Goal: Task Accomplishment & Management: Manage account settings

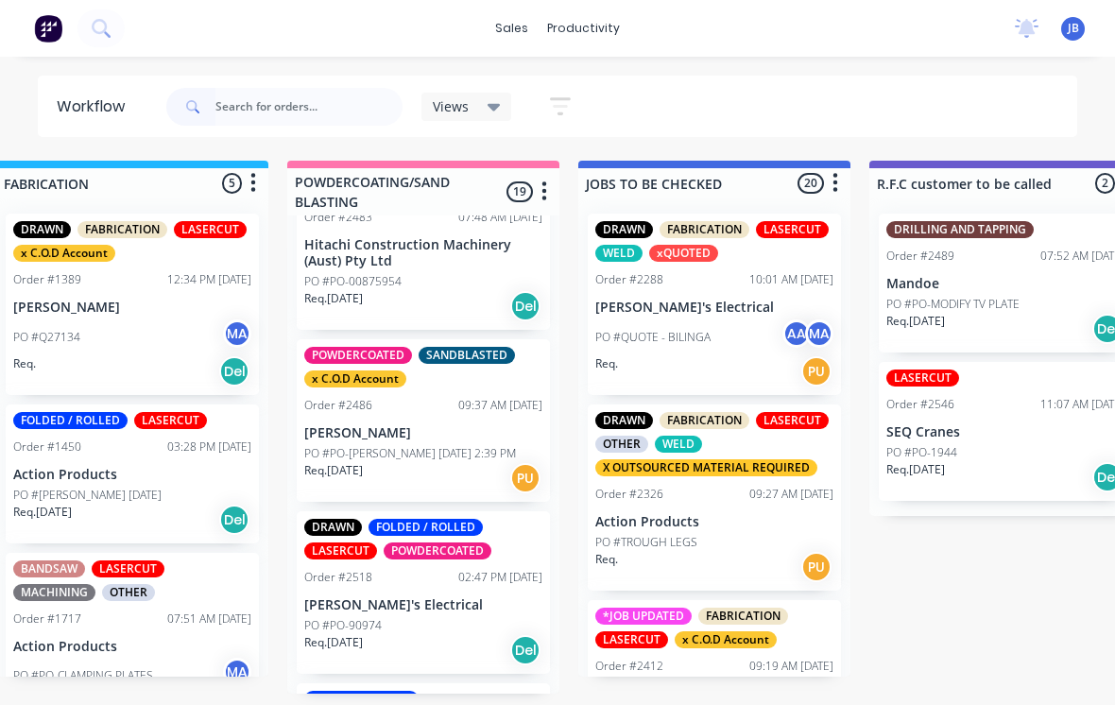
scroll to position [1481, 0]
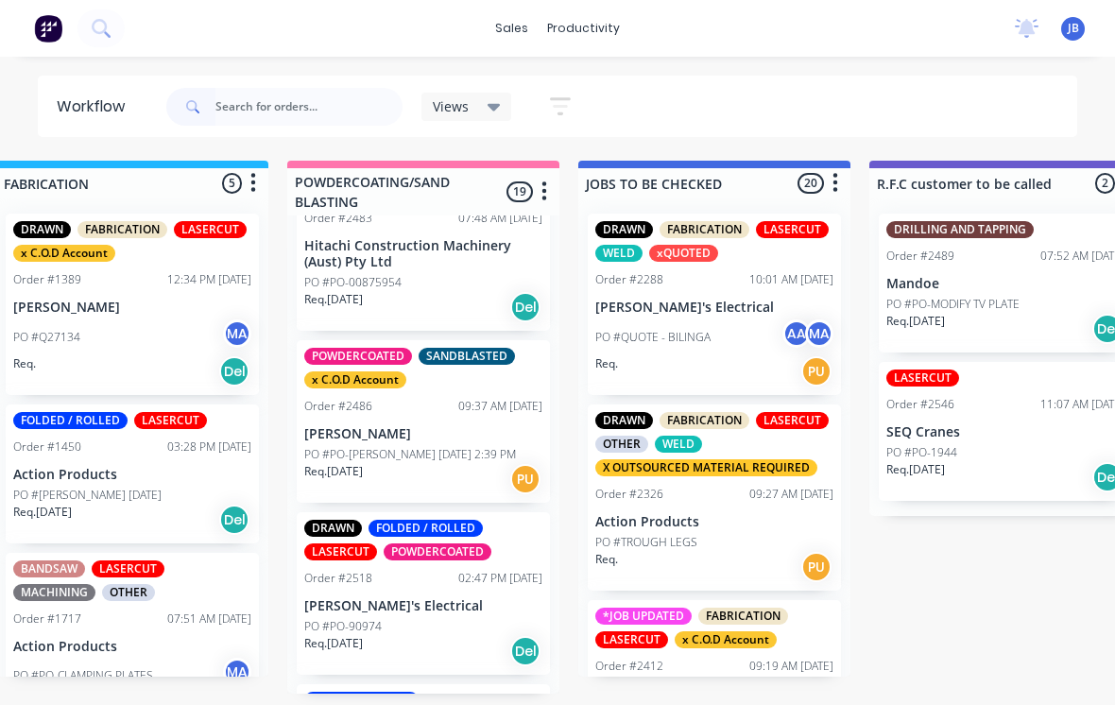
click at [491, 435] on div "POWDERCOATED SANDBLASTED x C.O.D Account Order #2486 09:37 AM [DATE] [PERSON_NA…" at bounding box center [423, 421] width 253 height 163
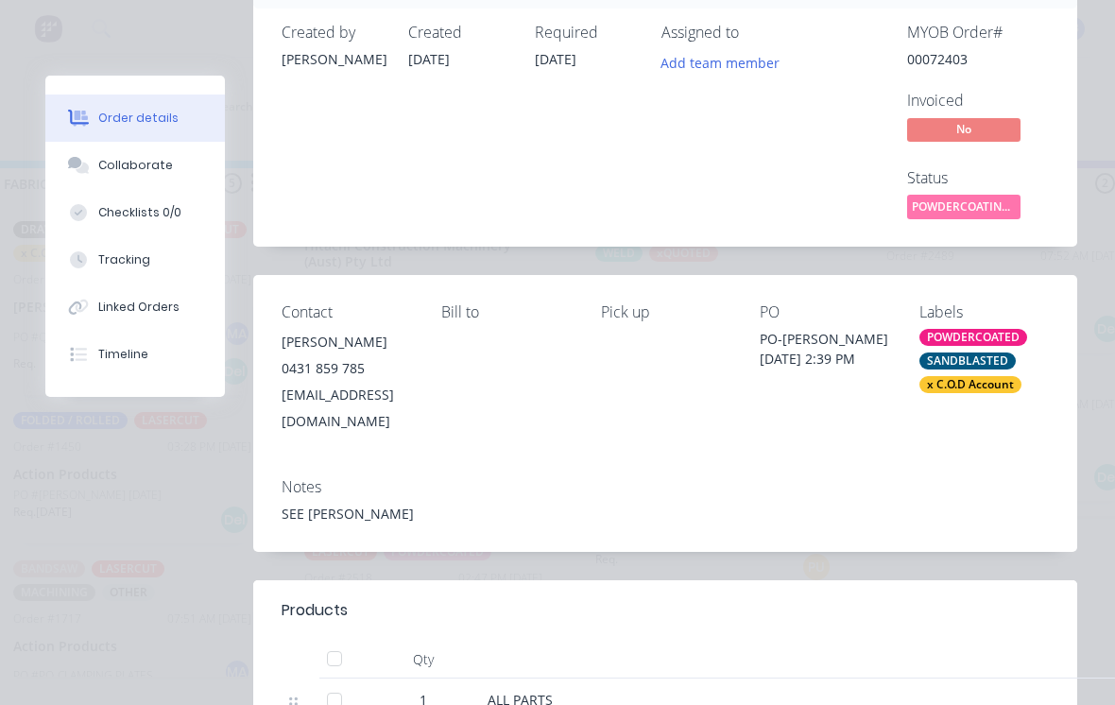
scroll to position [73, 0]
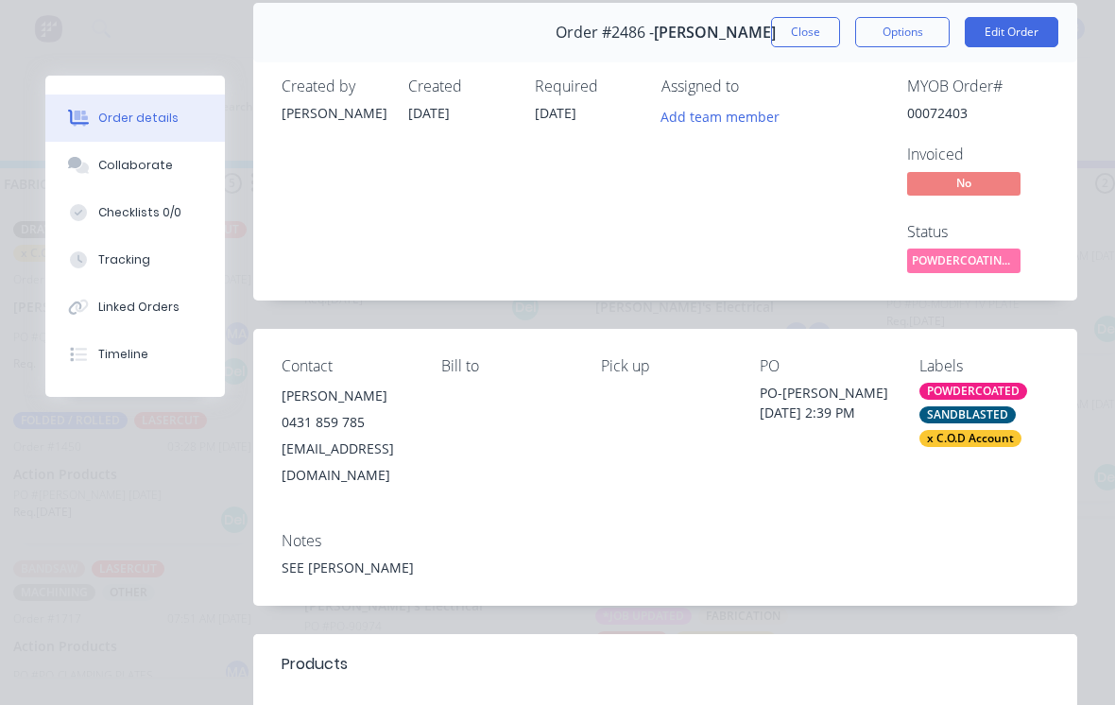
click at [821, 13] on div "Order #2486 - [PERSON_NAME] Close Options Edit Order" at bounding box center [665, 33] width 824 height 60
click at [806, 34] on button "Close" at bounding box center [805, 32] width 69 height 30
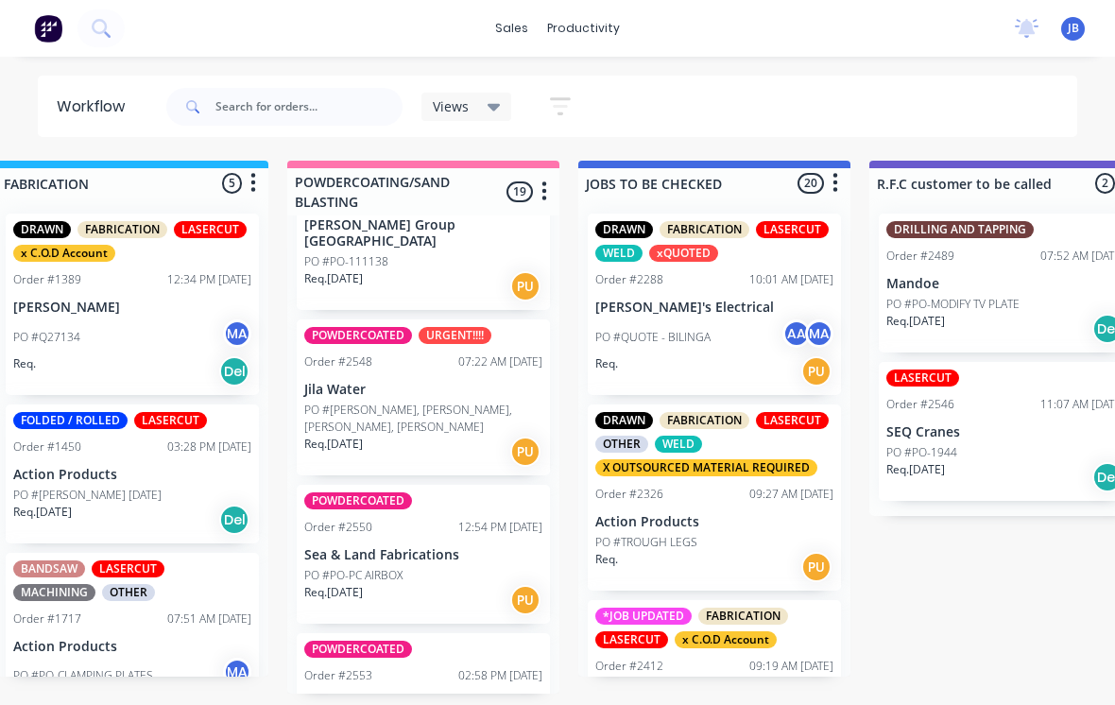
scroll to position [2162, 0]
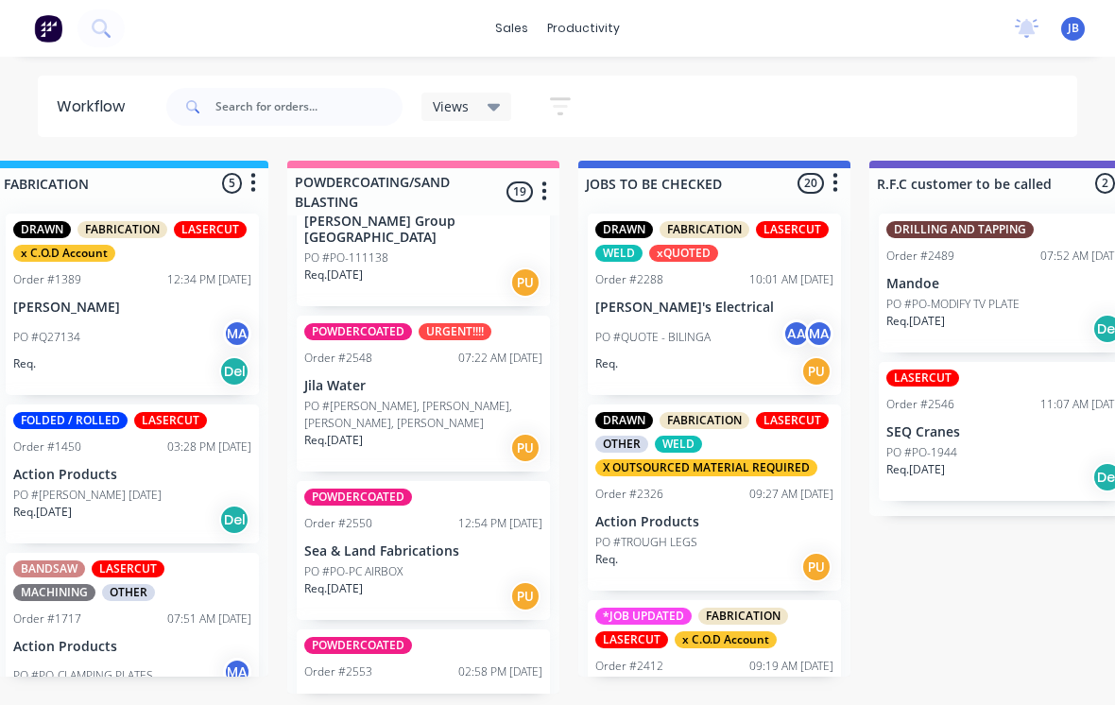
click at [437, 543] on p "Sea & Land Fabrications" at bounding box center [423, 551] width 238 height 16
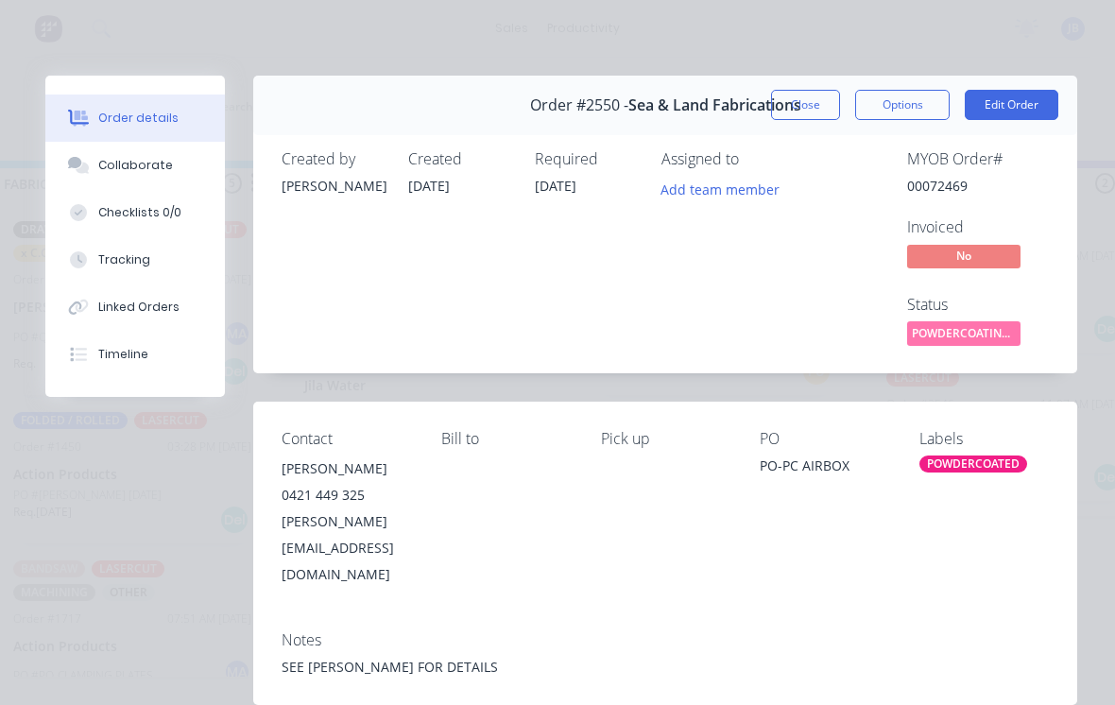
click at [159, 259] on button "Tracking" at bounding box center [135, 259] width 180 height 47
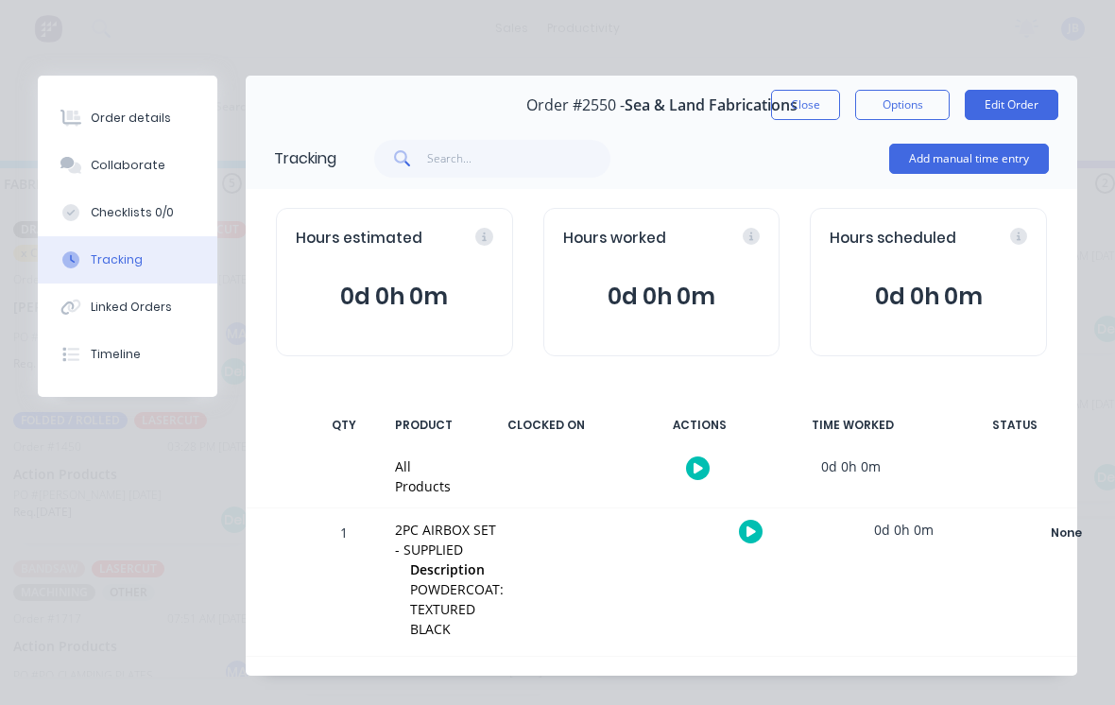
click at [961, 147] on button "Add manual time entry" at bounding box center [969, 159] width 160 height 30
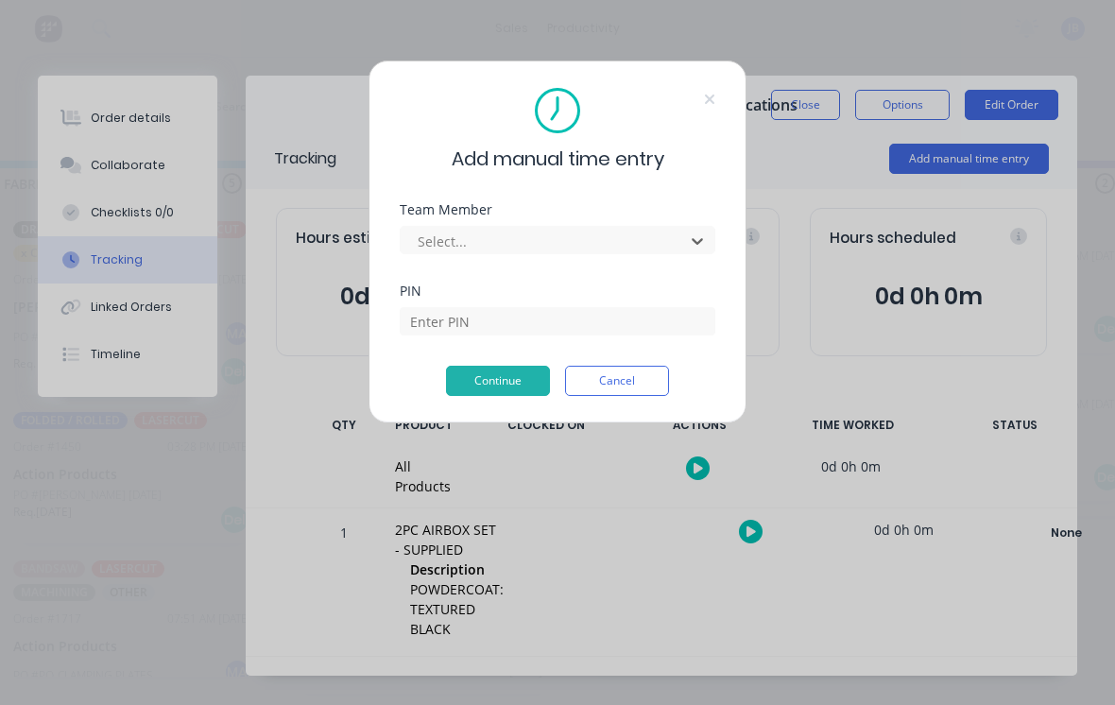
scroll to position [13, 1500]
type input "[PERSON_NAME]"
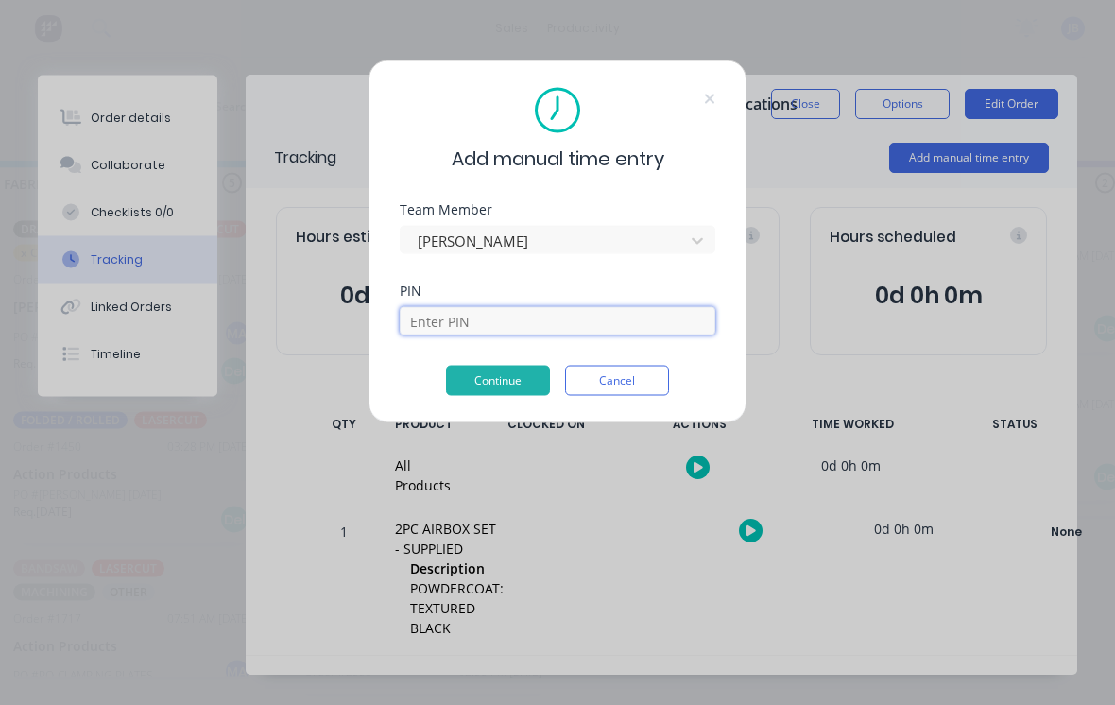
click at [529, 334] on input at bounding box center [558, 321] width 316 height 28
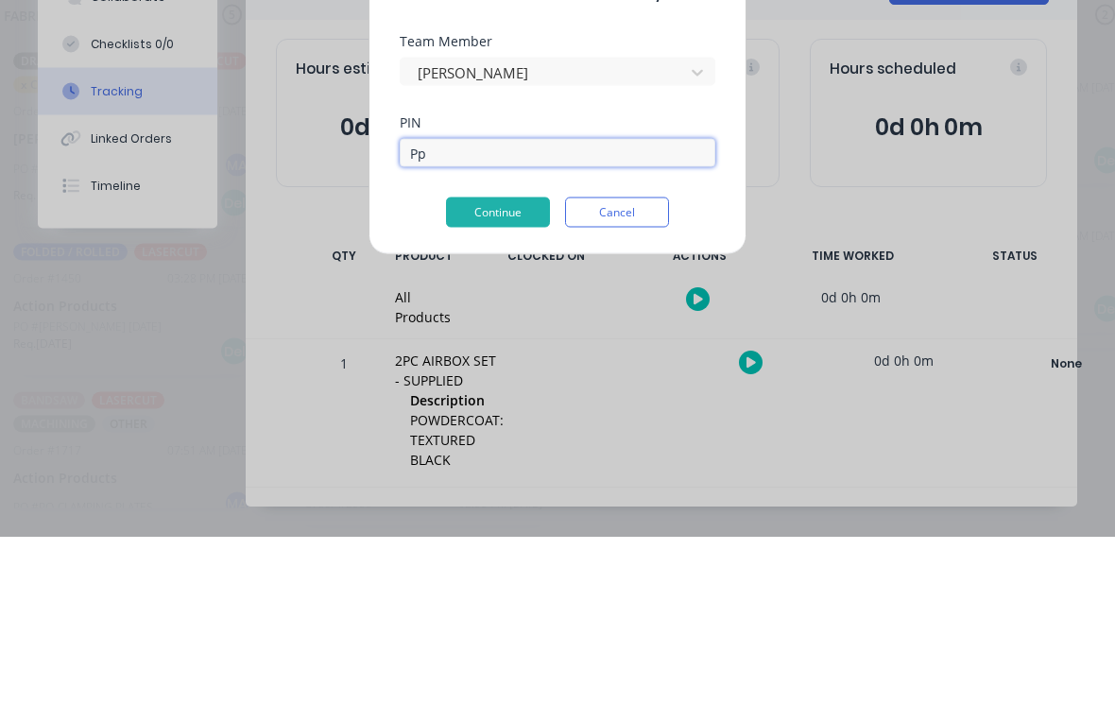
type input "P"
type input "3"
type input "9"
type input "0"
type input "0000"
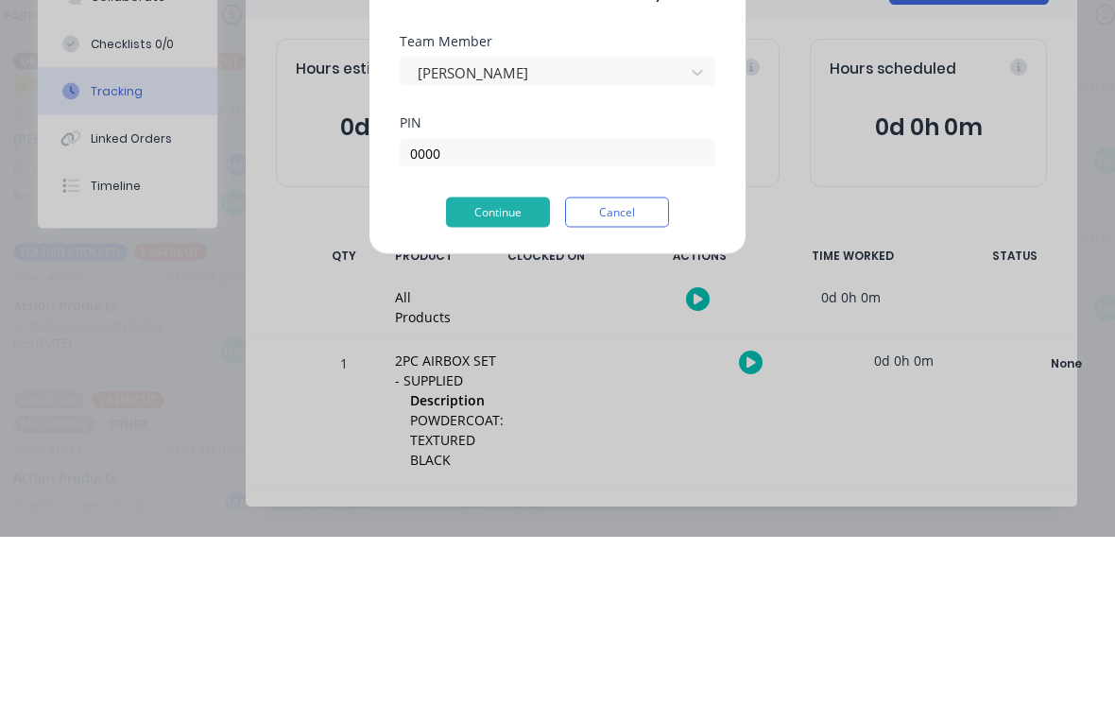
click at [472, 366] on button "Continue" at bounding box center [498, 381] width 104 height 30
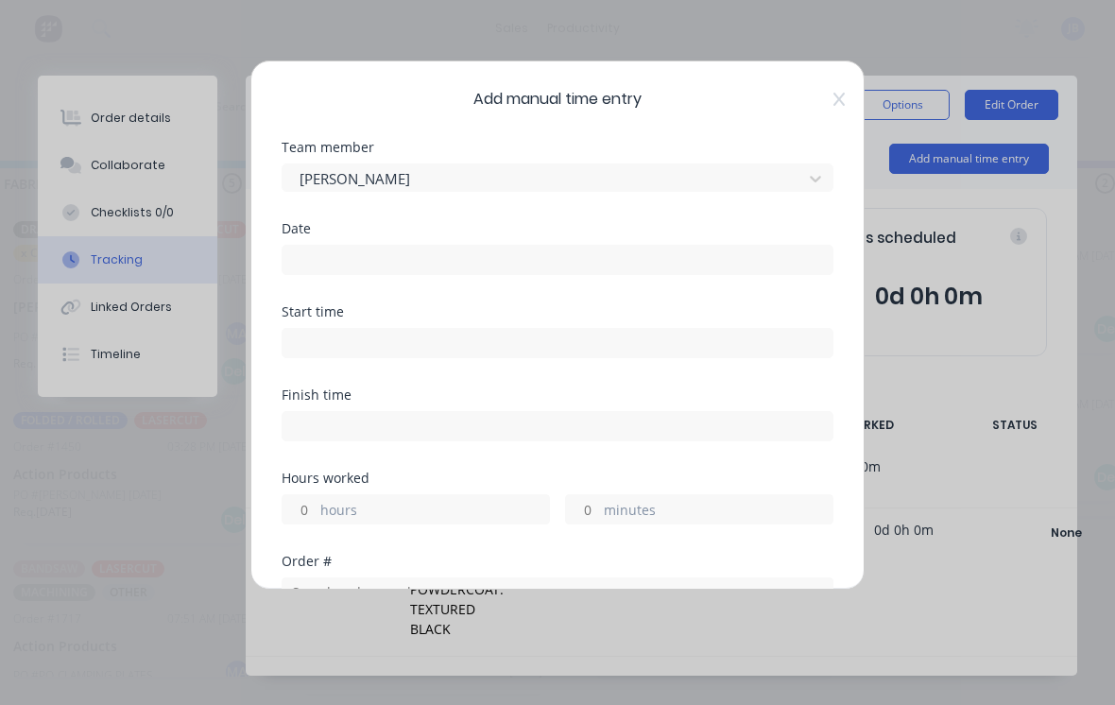
click at [323, 254] on input at bounding box center [558, 260] width 550 height 28
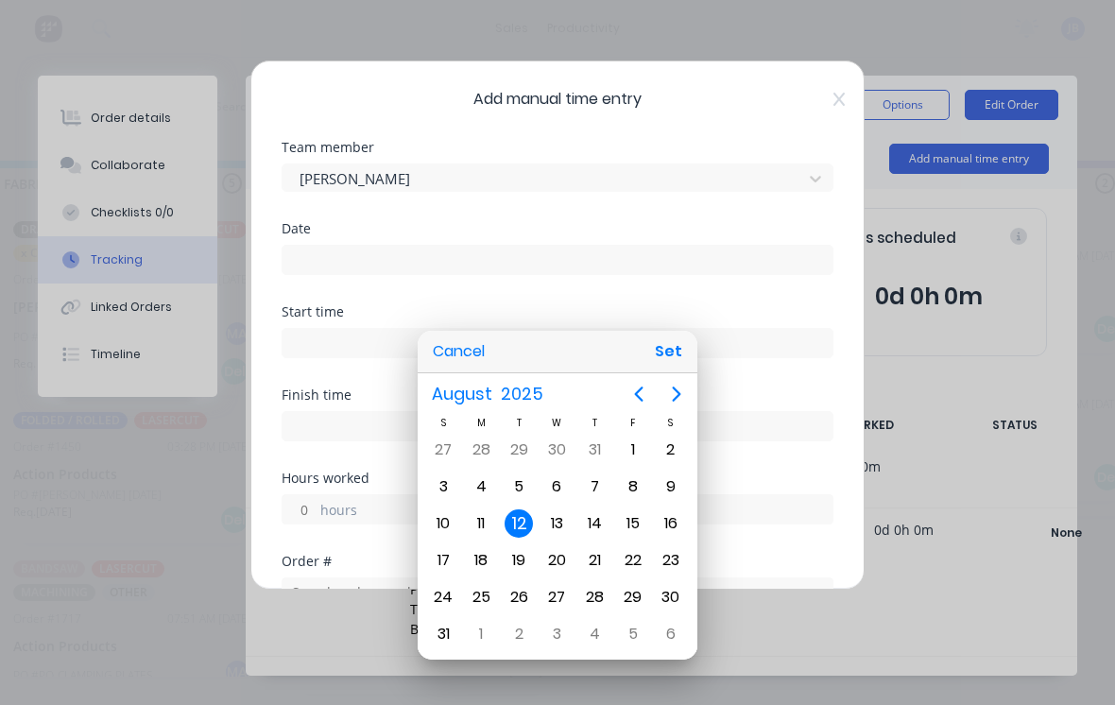
click at [493, 527] on div "11" at bounding box center [481, 523] width 28 height 28
click at [672, 364] on button "Set" at bounding box center [668, 352] width 43 height 34
type input "[DATE]"
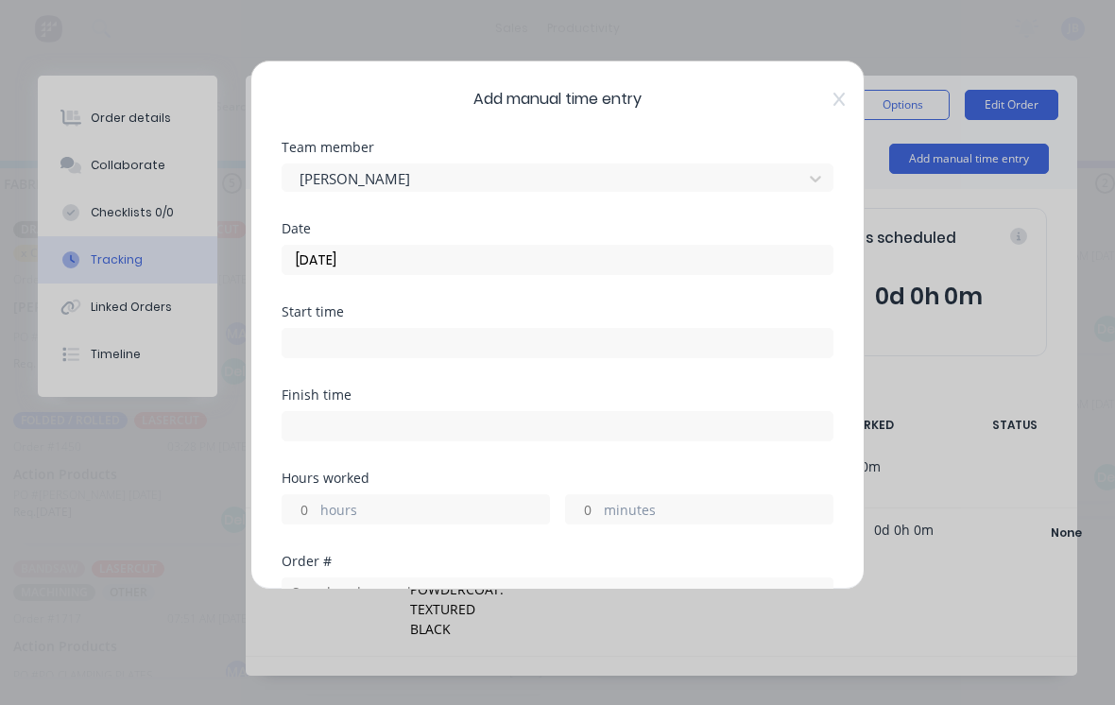
click at [561, 514] on div "hours minutes" at bounding box center [558, 507] width 552 height 35
click at [592, 508] on input "minutes" at bounding box center [582, 509] width 33 height 28
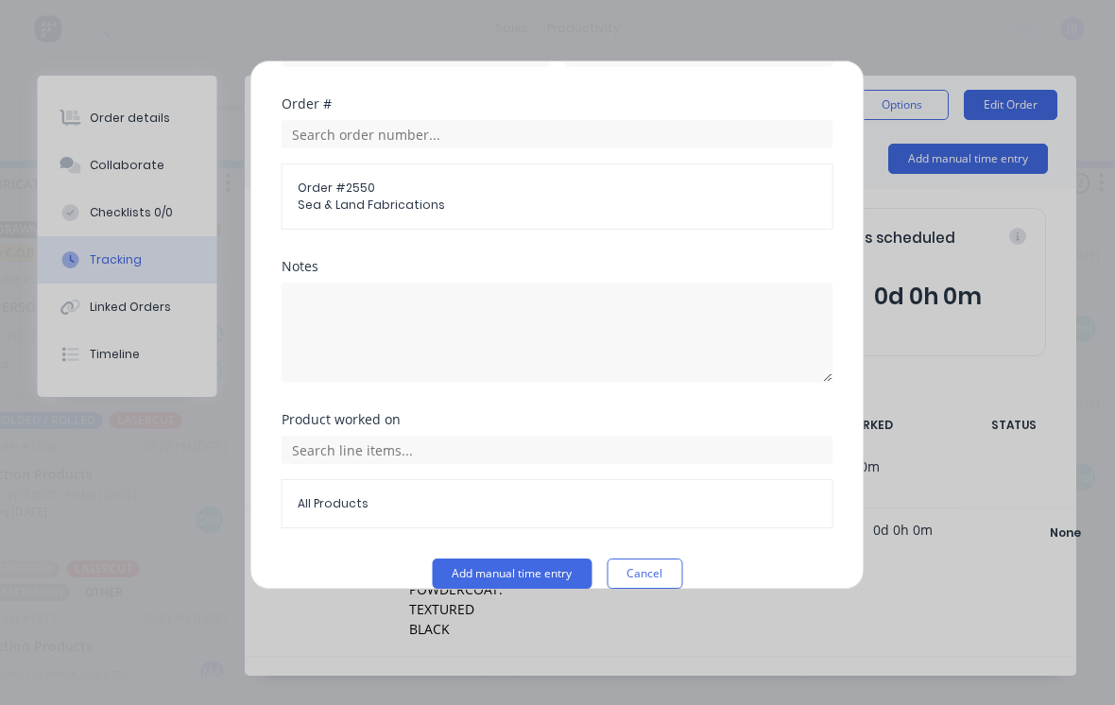
scroll to position [458, 0]
type input "45"
click at [518, 561] on button "Add manual time entry" at bounding box center [513, 573] width 160 height 30
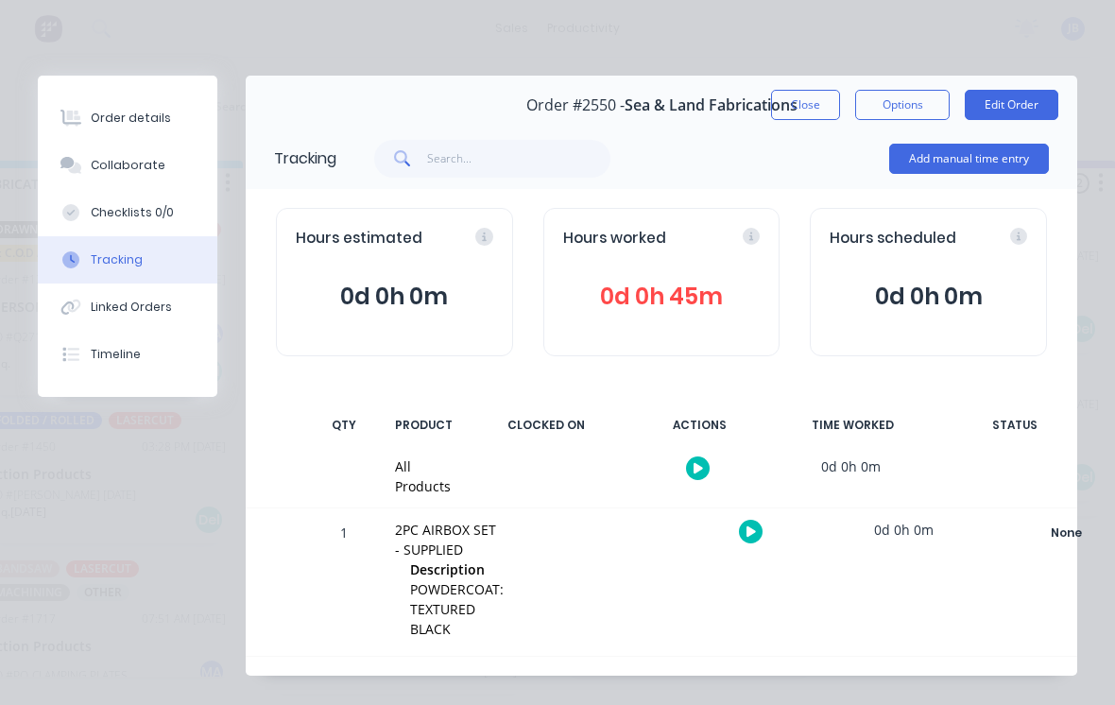
click at [84, 173] on div at bounding box center [71, 165] width 28 height 17
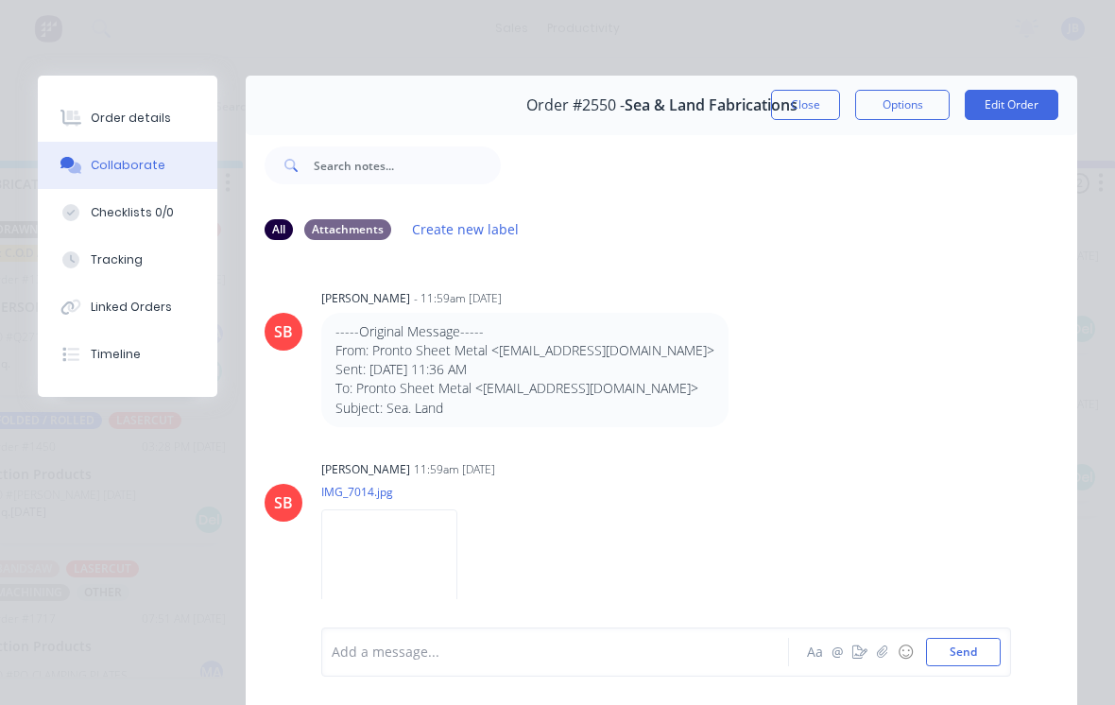
scroll to position [0, 0]
click at [107, 124] on div "Order details" at bounding box center [131, 118] width 80 height 17
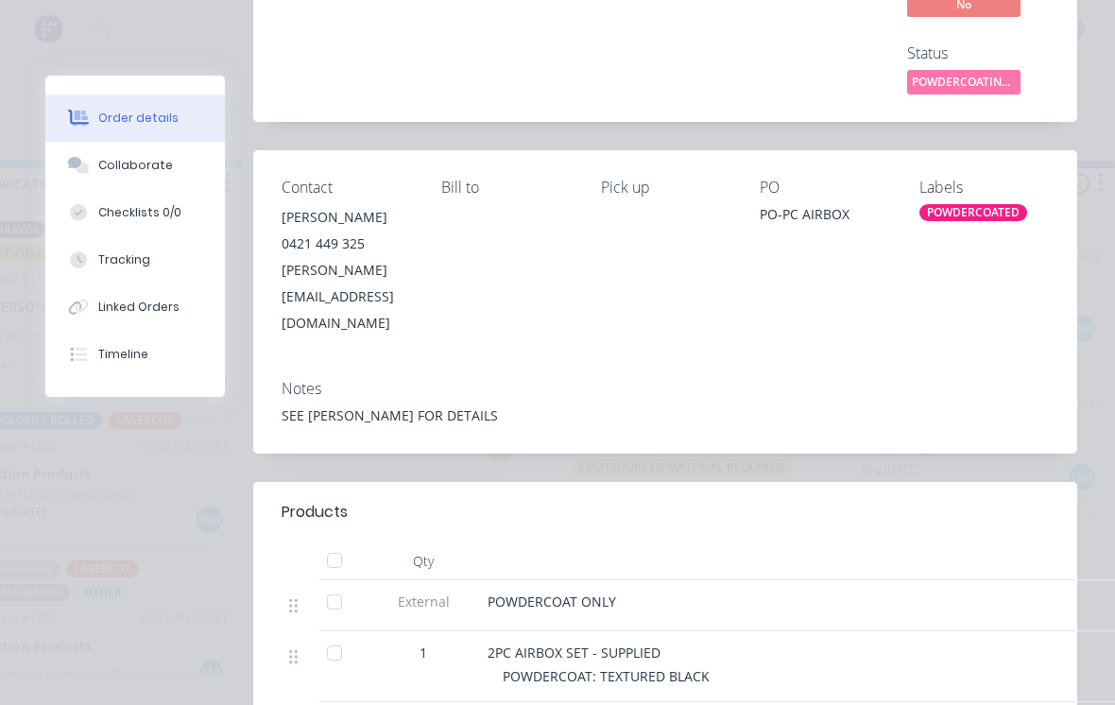
scroll to position [253, 0]
click at [337, 540] on div at bounding box center [335, 559] width 38 height 38
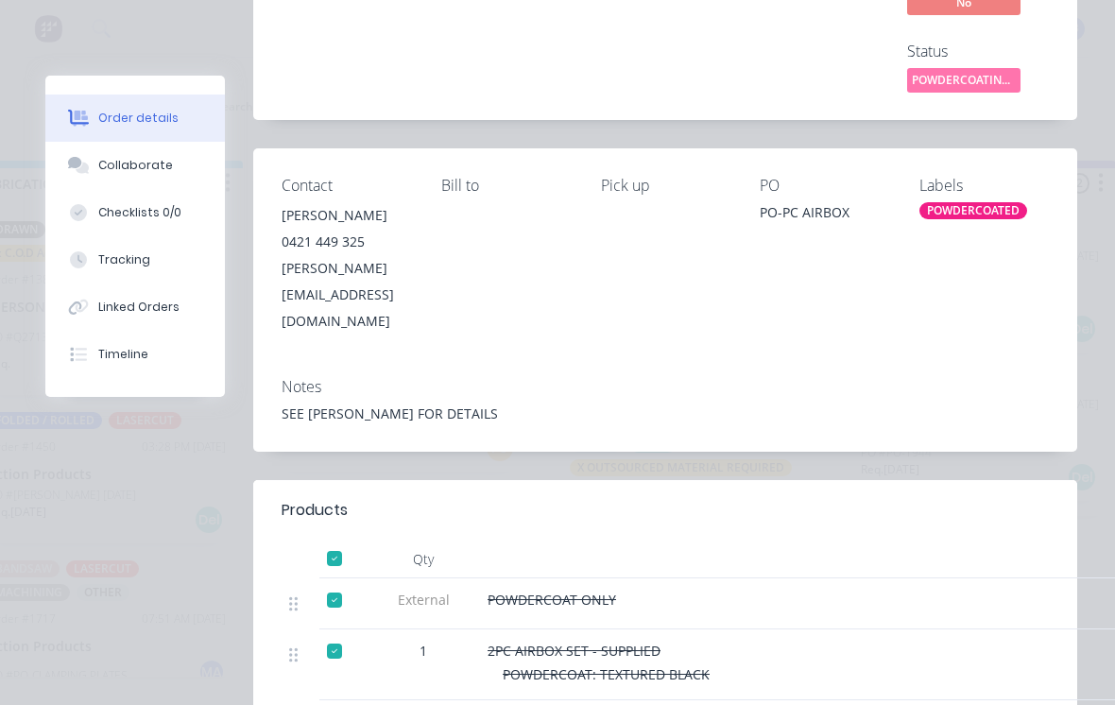
click at [94, 160] on button "Collaborate" at bounding box center [135, 165] width 180 height 47
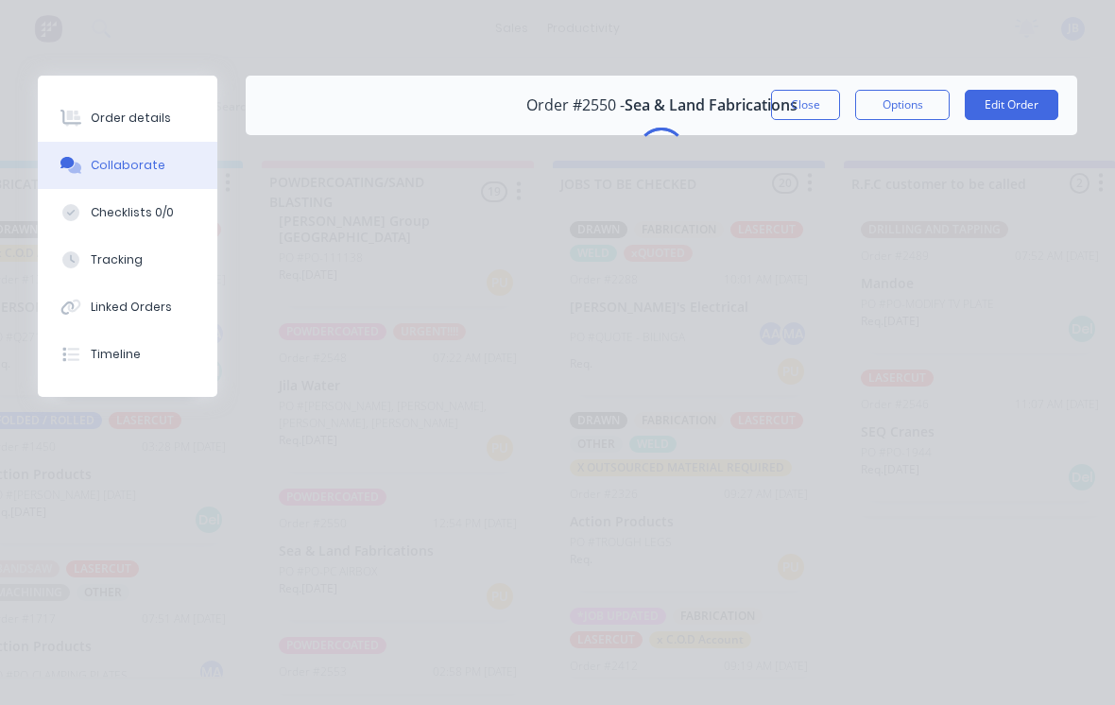
scroll to position [0, 0]
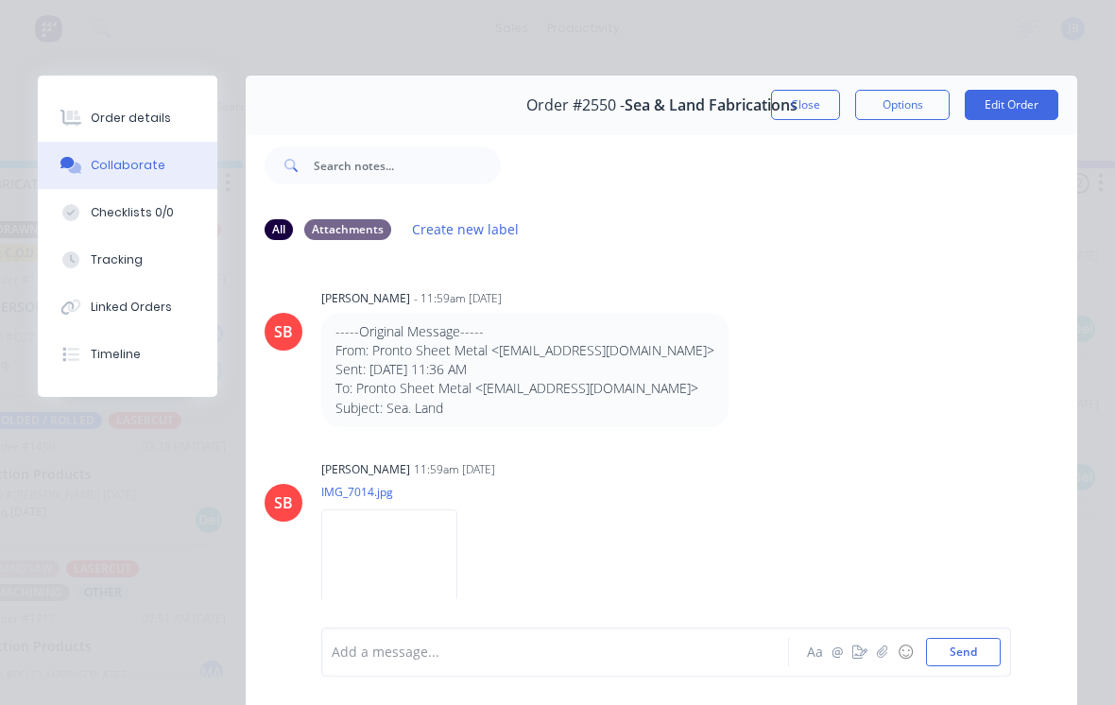
click at [376, 643] on div at bounding box center [561, 653] width 456 height 20
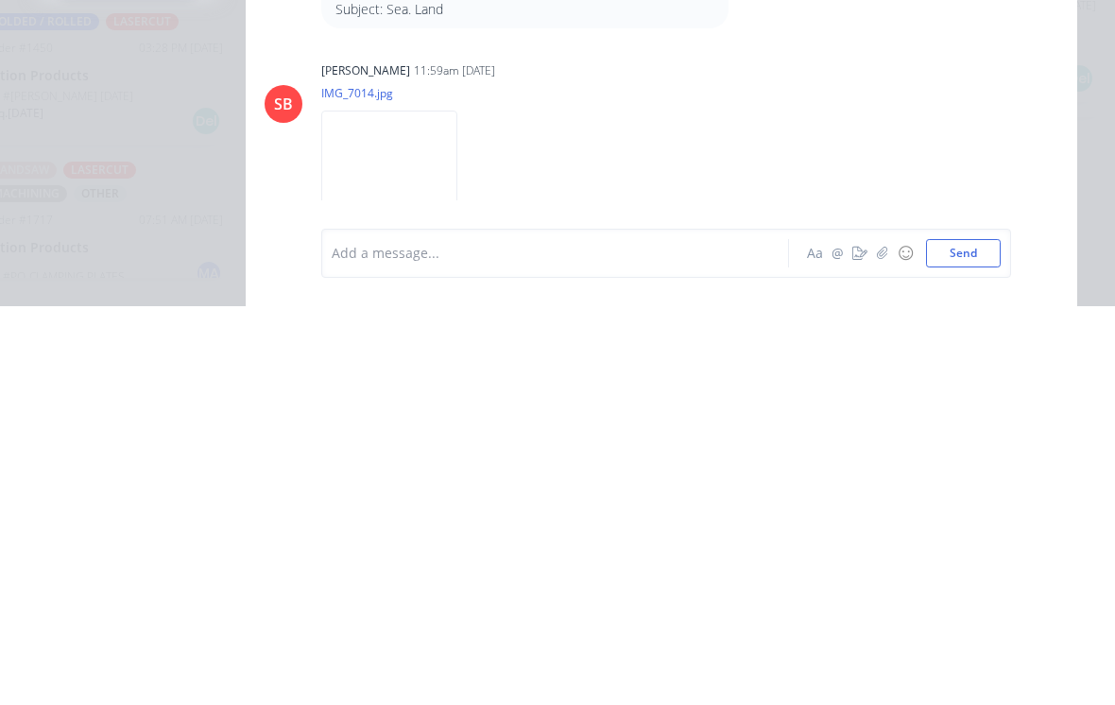
scroll to position [91, 0]
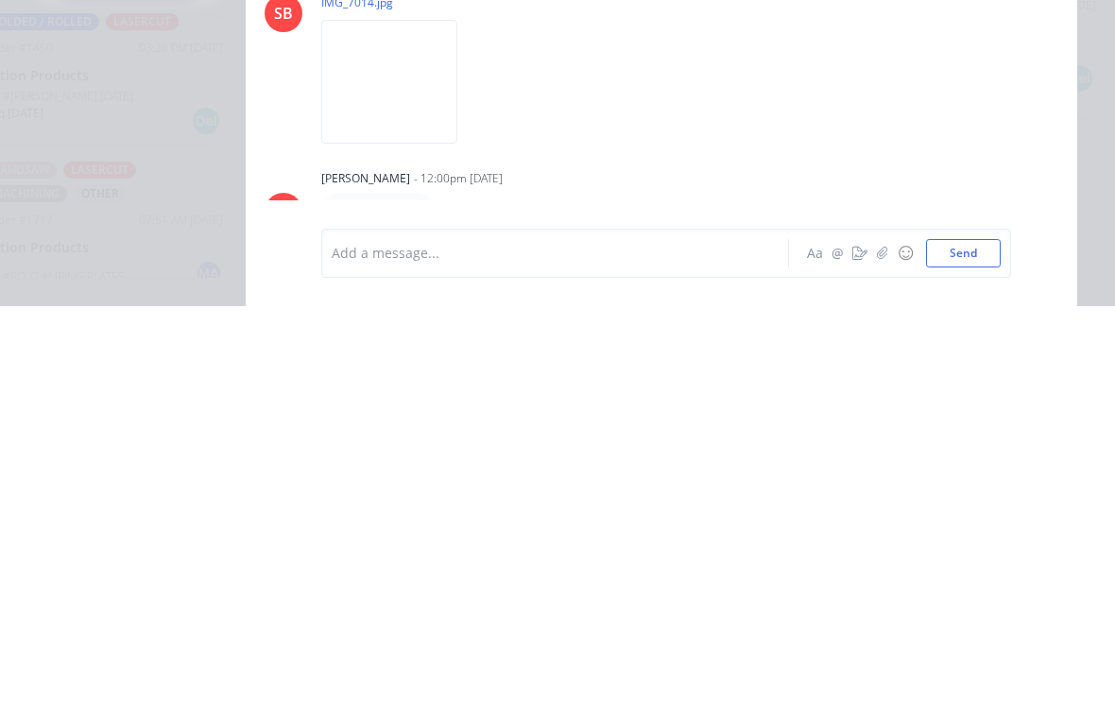
click at [873, 641] on button "button" at bounding box center [882, 652] width 23 height 23
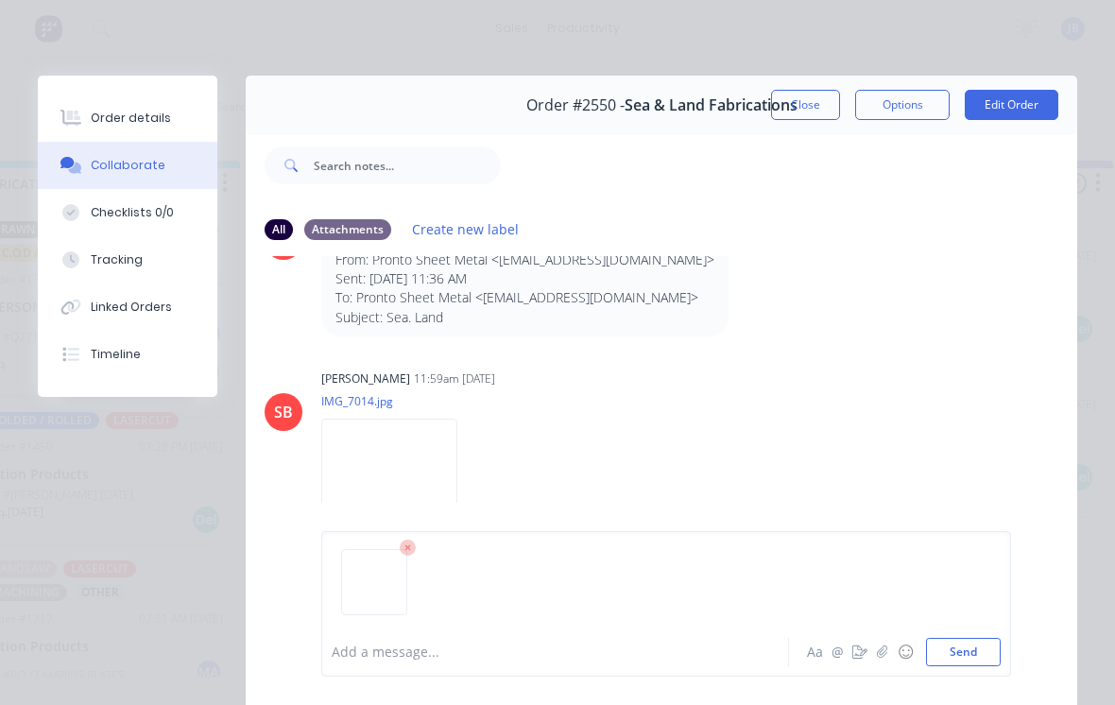
click at [964, 661] on button "Send" at bounding box center [963, 652] width 75 height 28
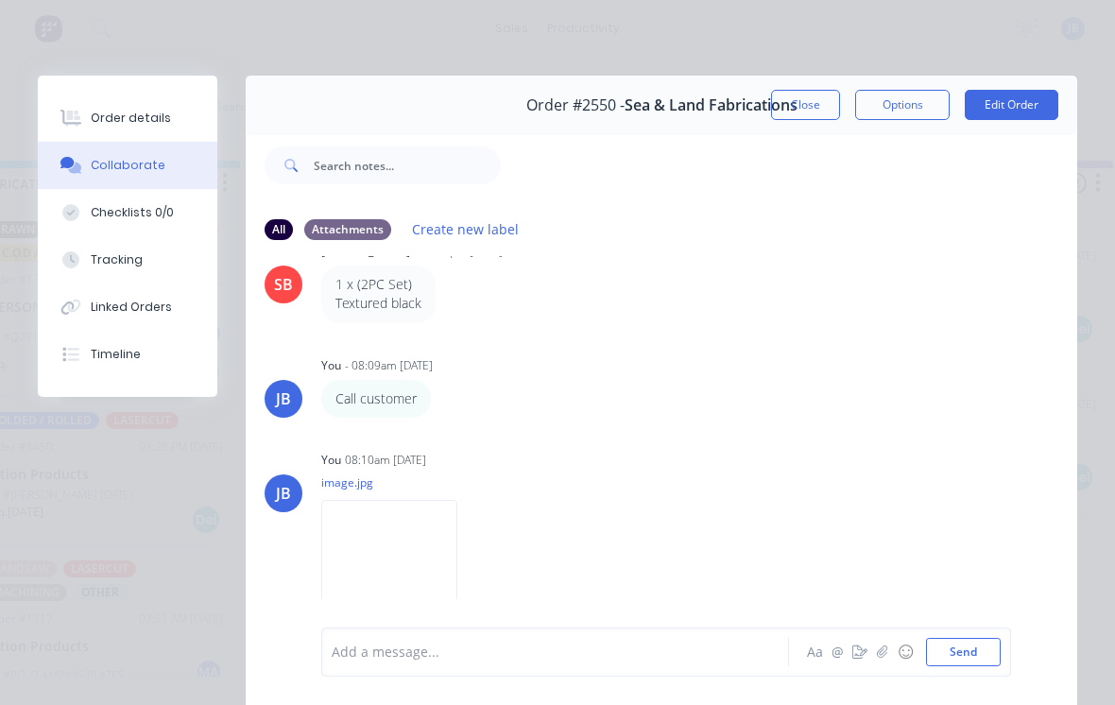
scroll to position [416, 0]
click at [796, 104] on button "Close" at bounding box center [805, 105] width 69 height 30
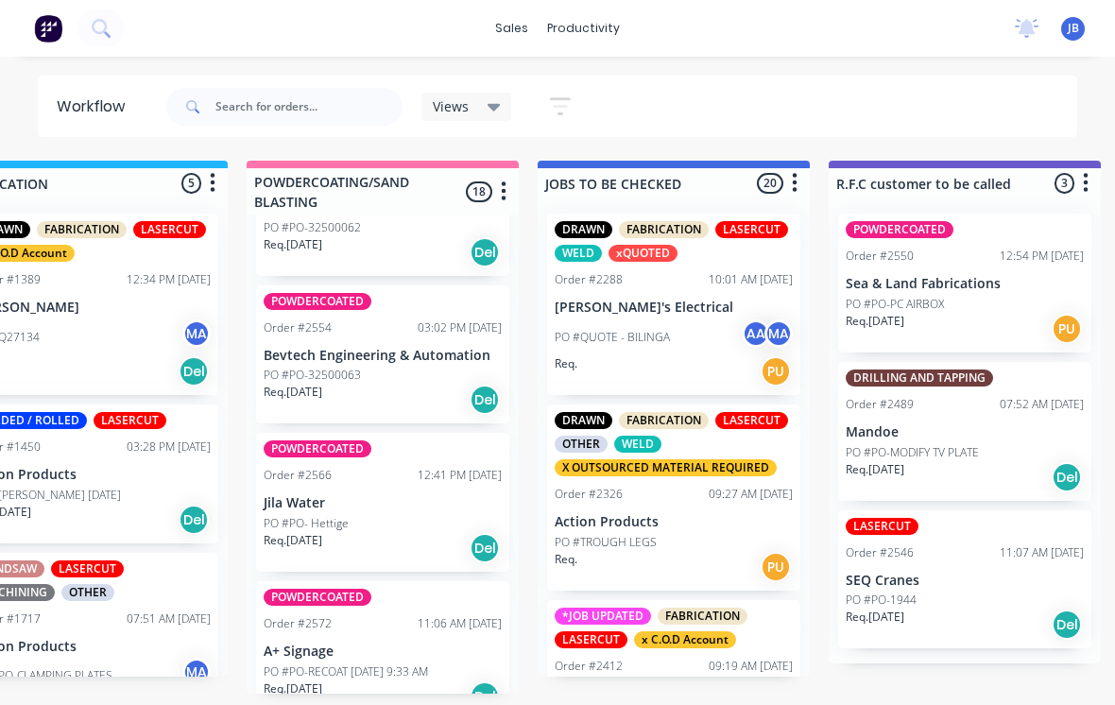
scroll to position [2505, 0]
click at [400, 496] on p "Jila Water" at bounding box center [383, 504] width 238 height 16
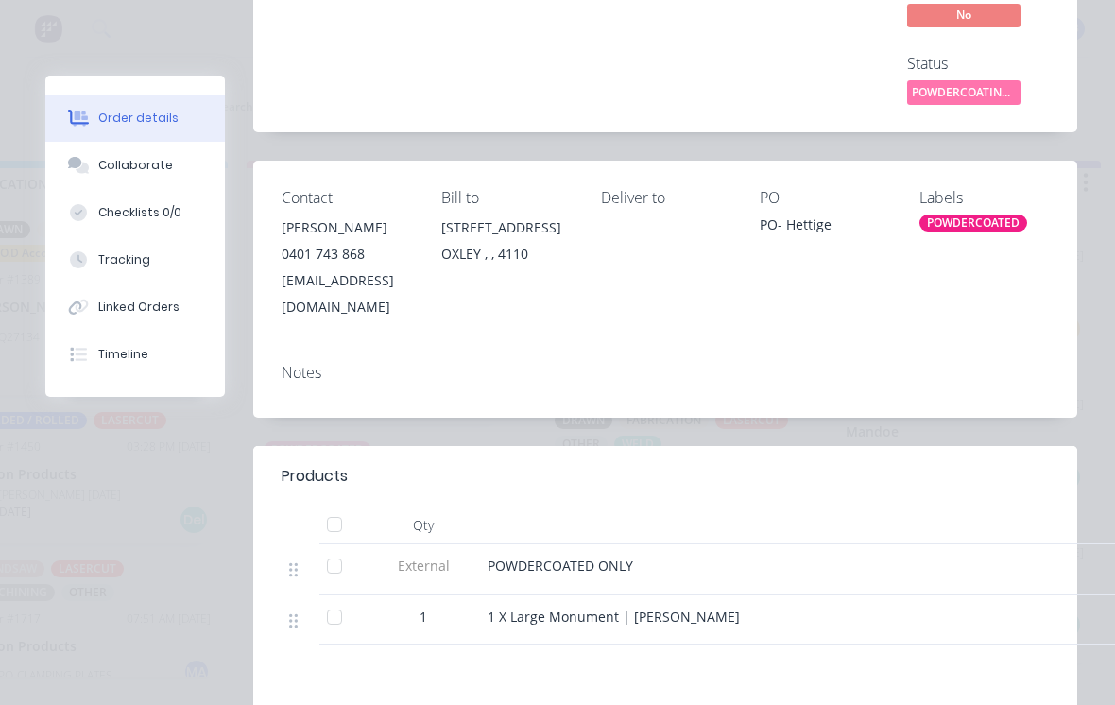
scroll to position [246, 0]
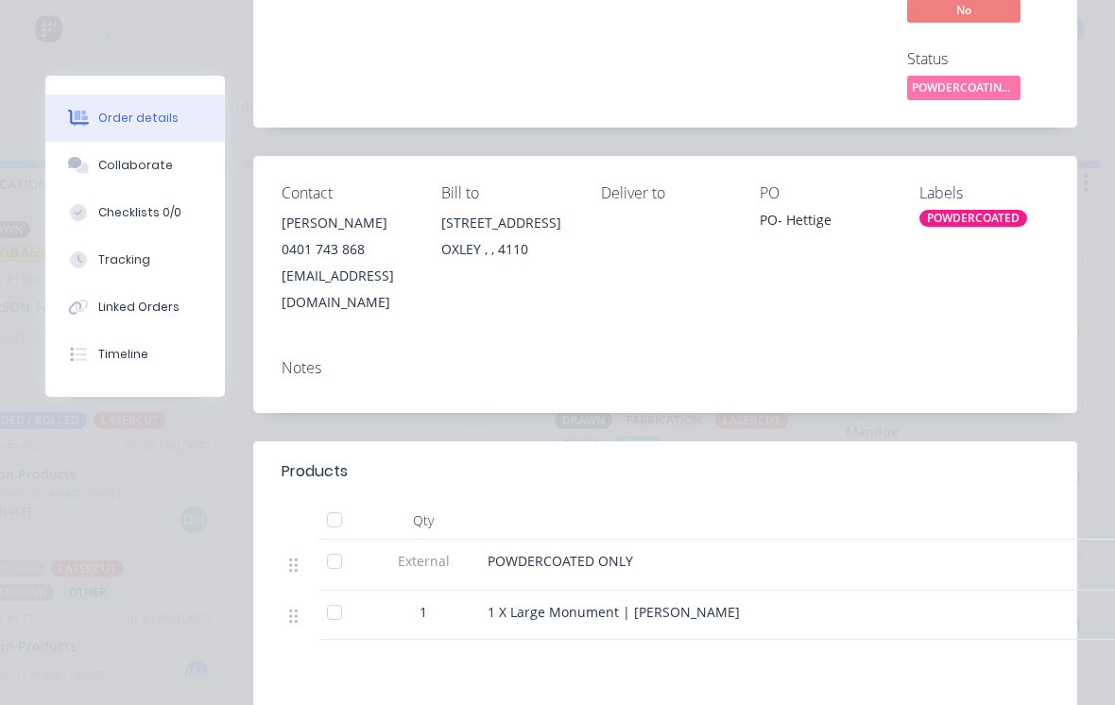
click at [352, 501] on div at bounding box center [335, 520] width 38 height 38
click at [185, 250] on button "Tracking" at bounding box center [135, 259] width 180 height 47
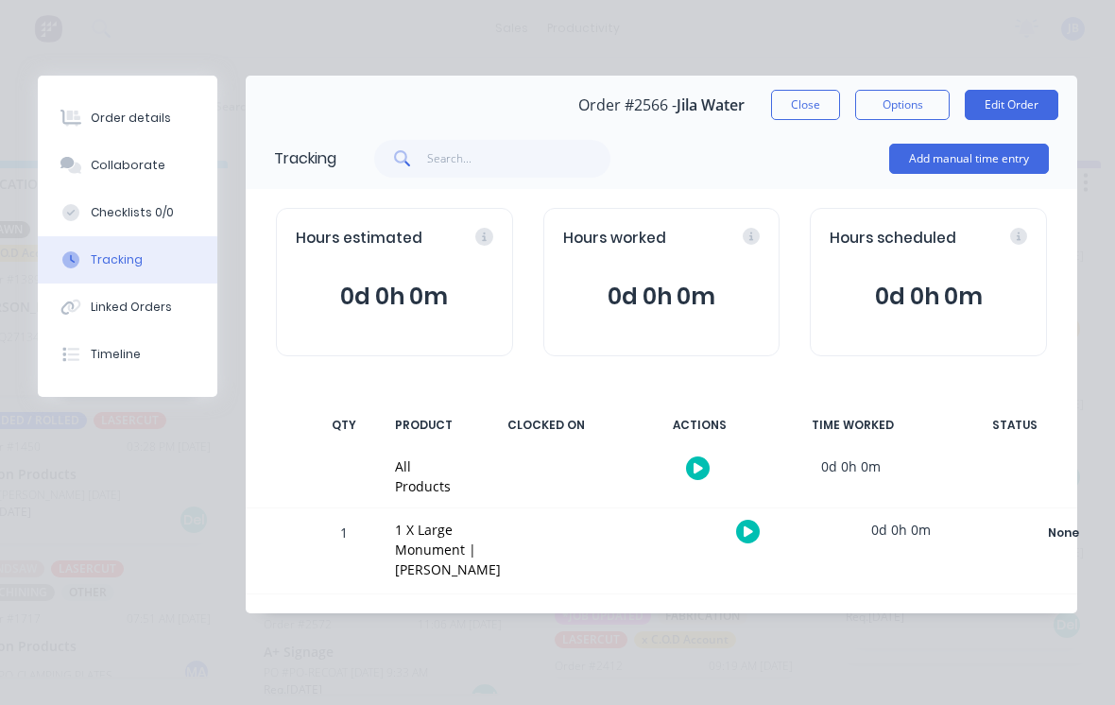
click at [959, 155] on button "Add manual time entry" at bounding box center [969, 159] width 160 height 30
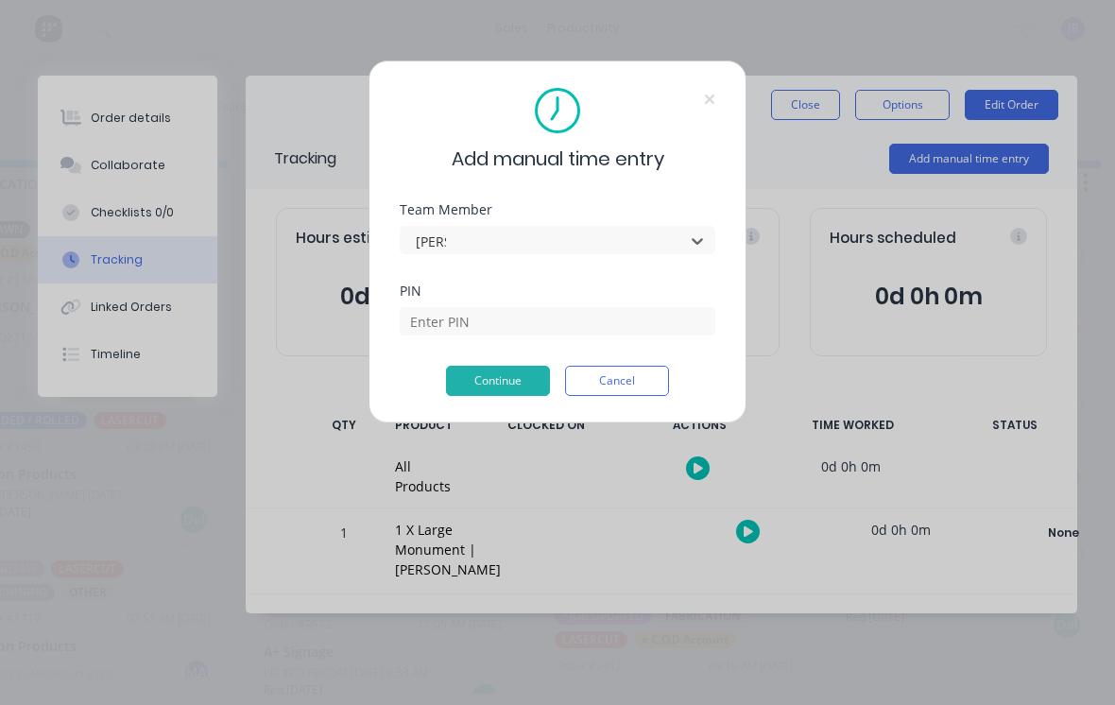
type input "[PERSON_NAME]"
click at [587, 309] on input at bounding box center [558, 321] width 316 height 28
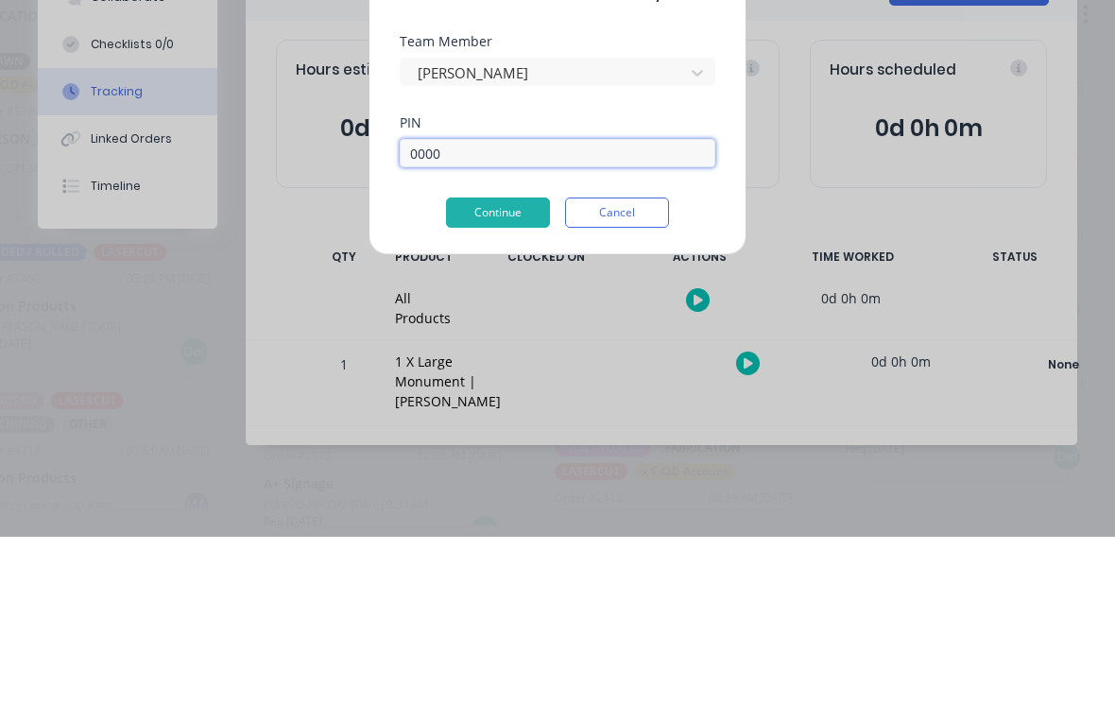
type input "0000"
click at [502, 366] on button "Continue" at bounding box center [498, 381] width 104 height 30
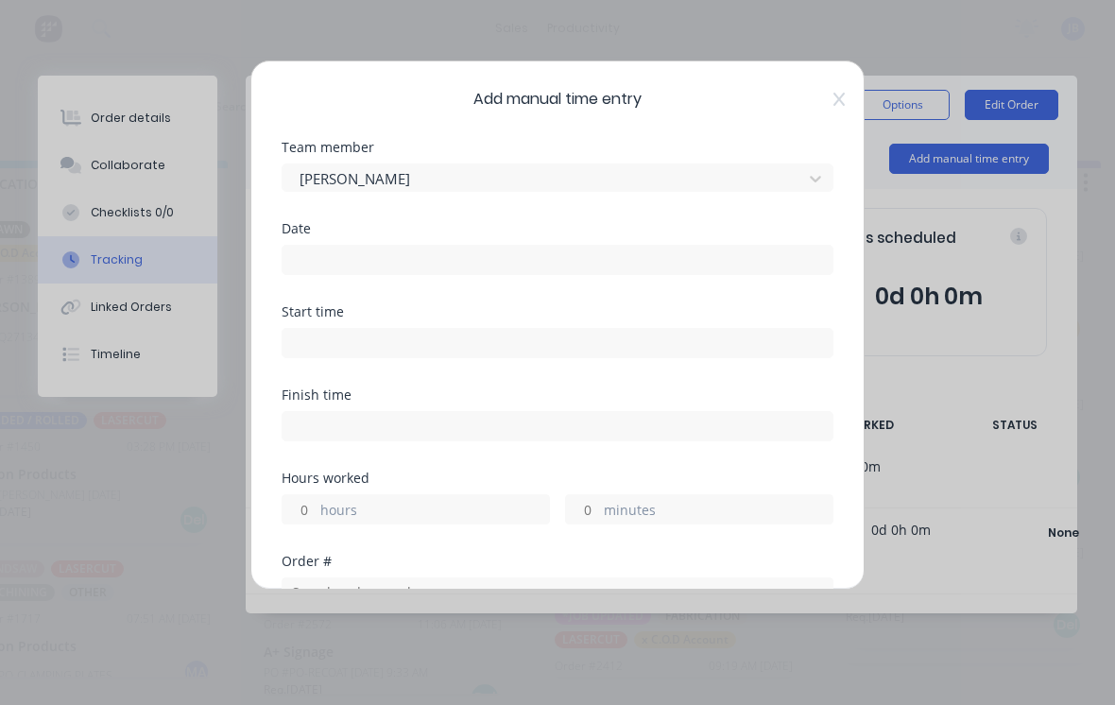
click at [590, 266] on input at bounding box center [558, 260] width 550 height 28
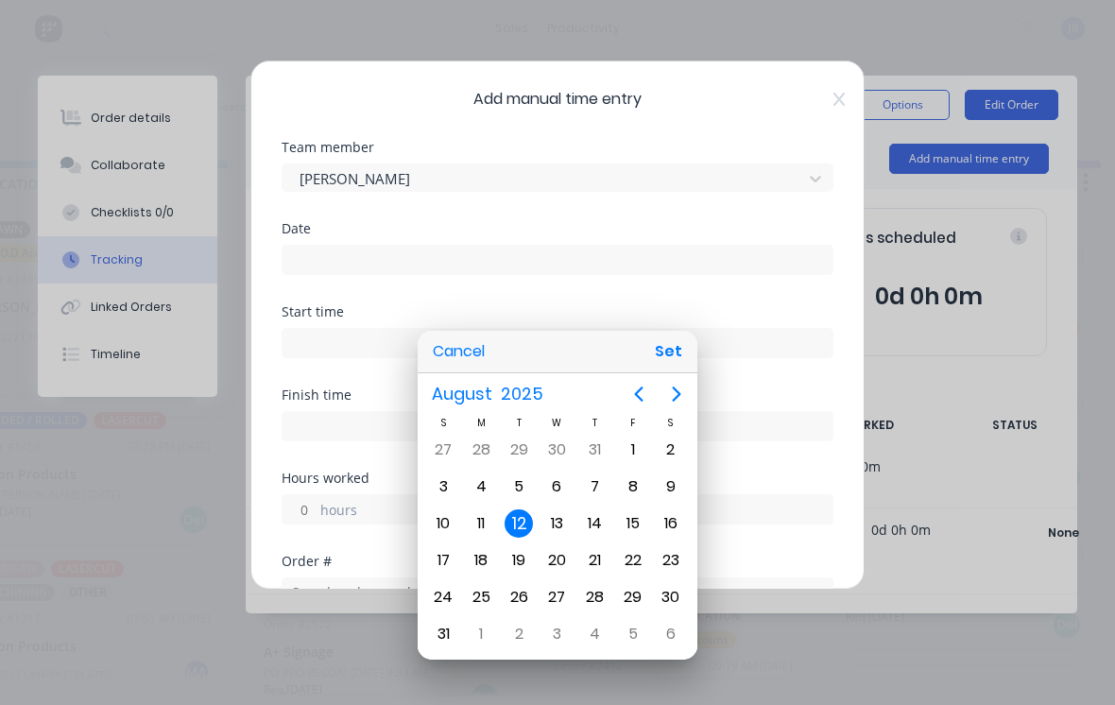
click at [472, 518] on div "11" at bounding box center [481, 523] width 28 height 28
click at [674, 362] on button "Set" at bounding box center [668, 352] width 43 height 34
type input "[DATE]"
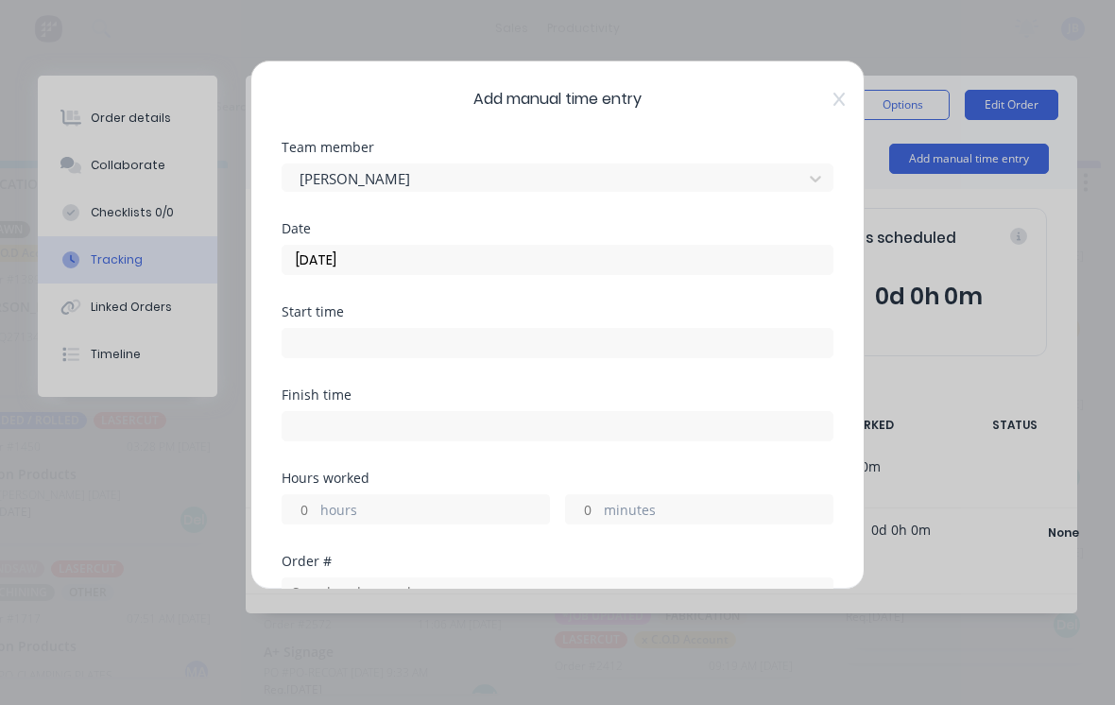
click at [595, 514] on input "minutes" at bounding box center [582, 509] width 33 height 28
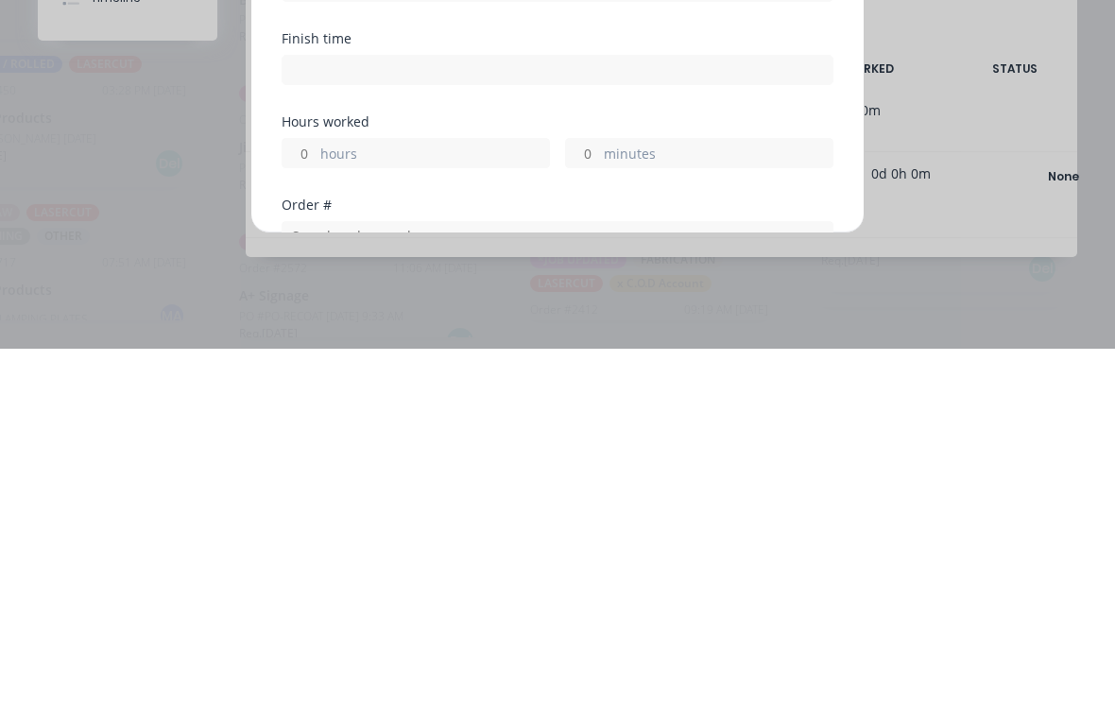
click at [372, 490] on div "hours minutes" at bounding box center [558, 507] width 552 height 35
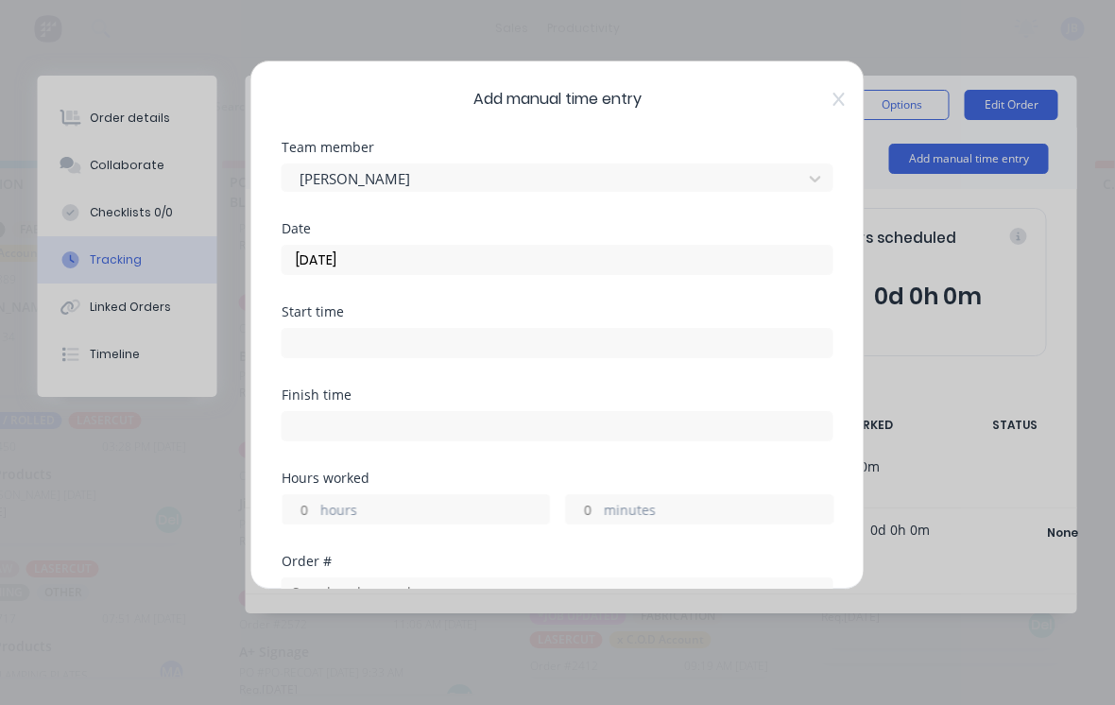
click at [313, 507] on input "hours" at bounding box center [299, 509] width 33 height 28
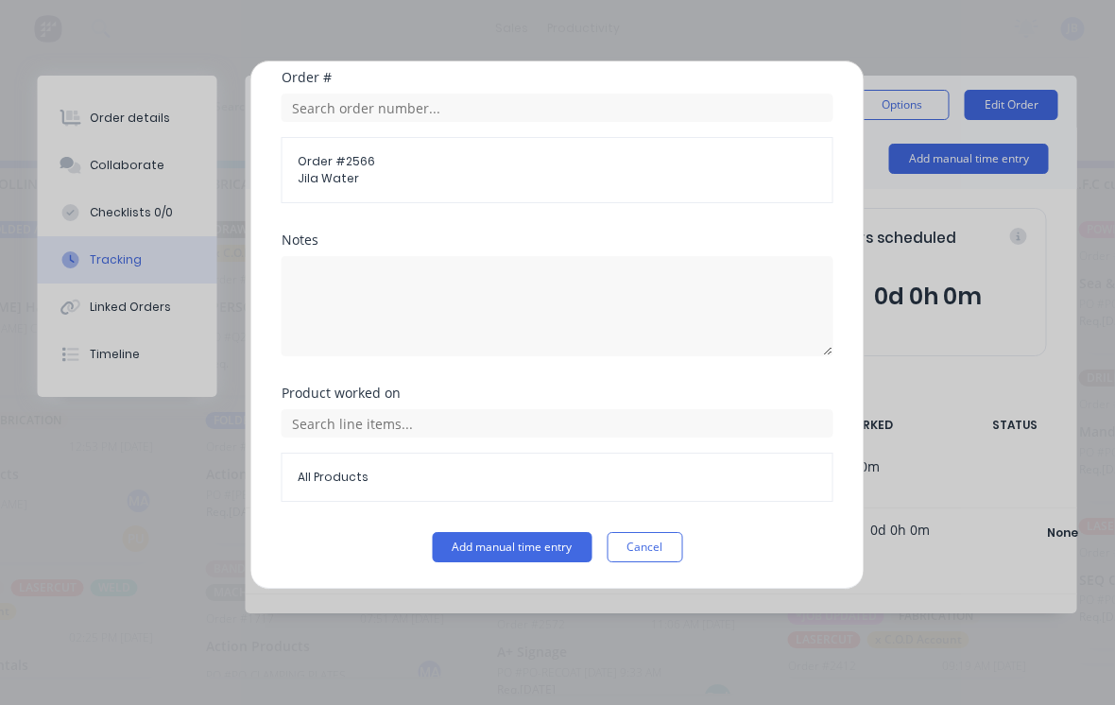
scroll to position [484, 0]
type input "1"
click at [536, 545] on button "Add manual time entry" at bounding box center [513, 547] width 160 height 30
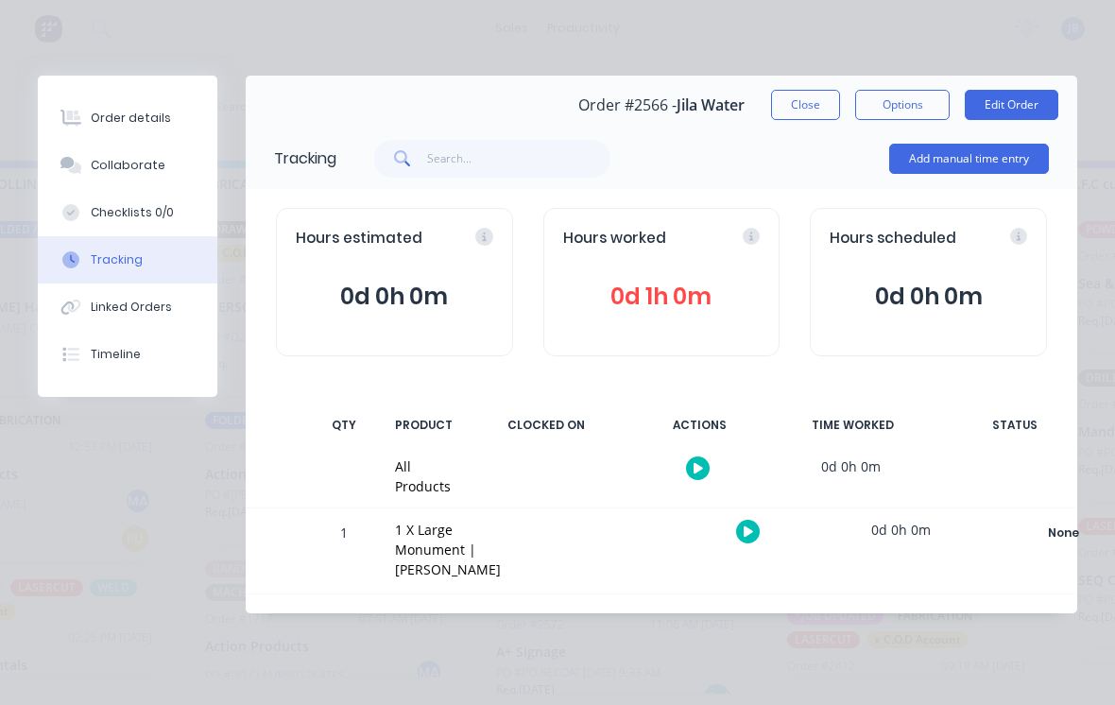
click at [795, 100] on button "Close" at bounding box center [805, 105] width 69 height 30
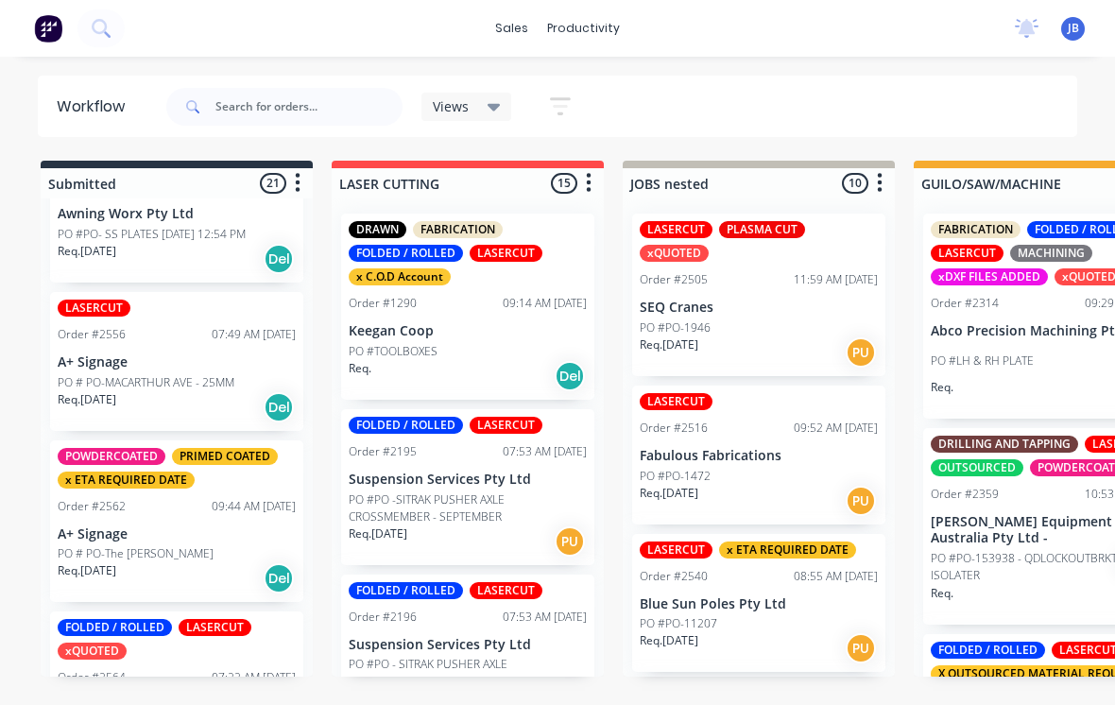
scroll to position [2230, 0]
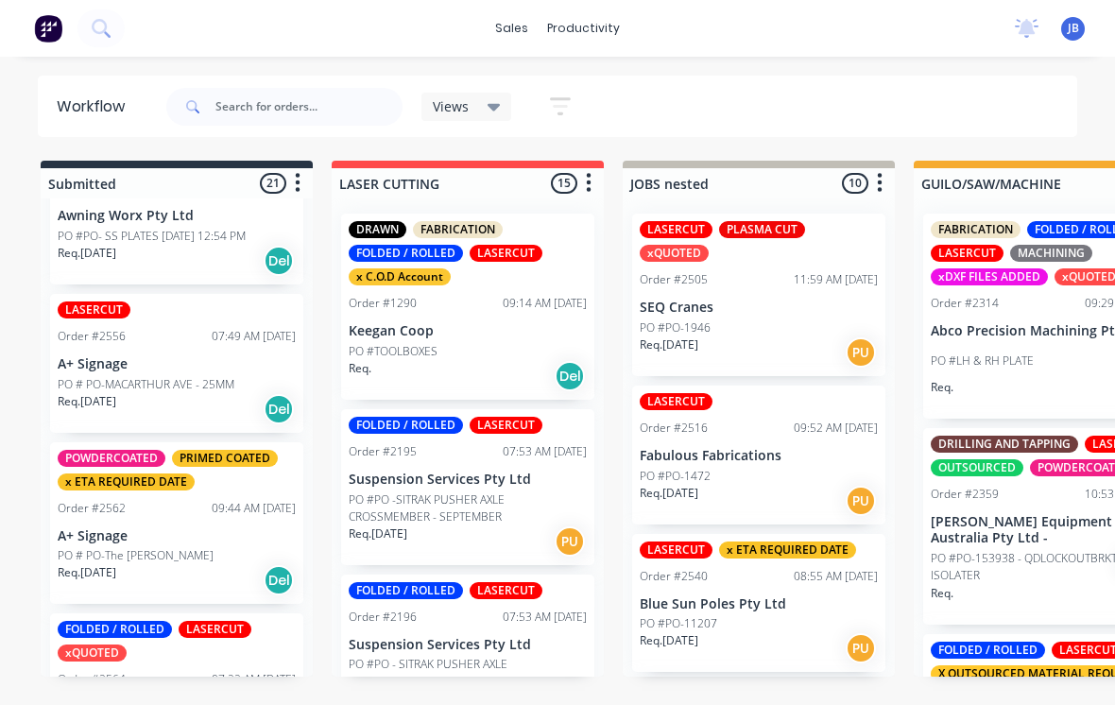
click at [196, 528] on p "A+ Signage" at bounding box center [177, 536] width 238 height 16
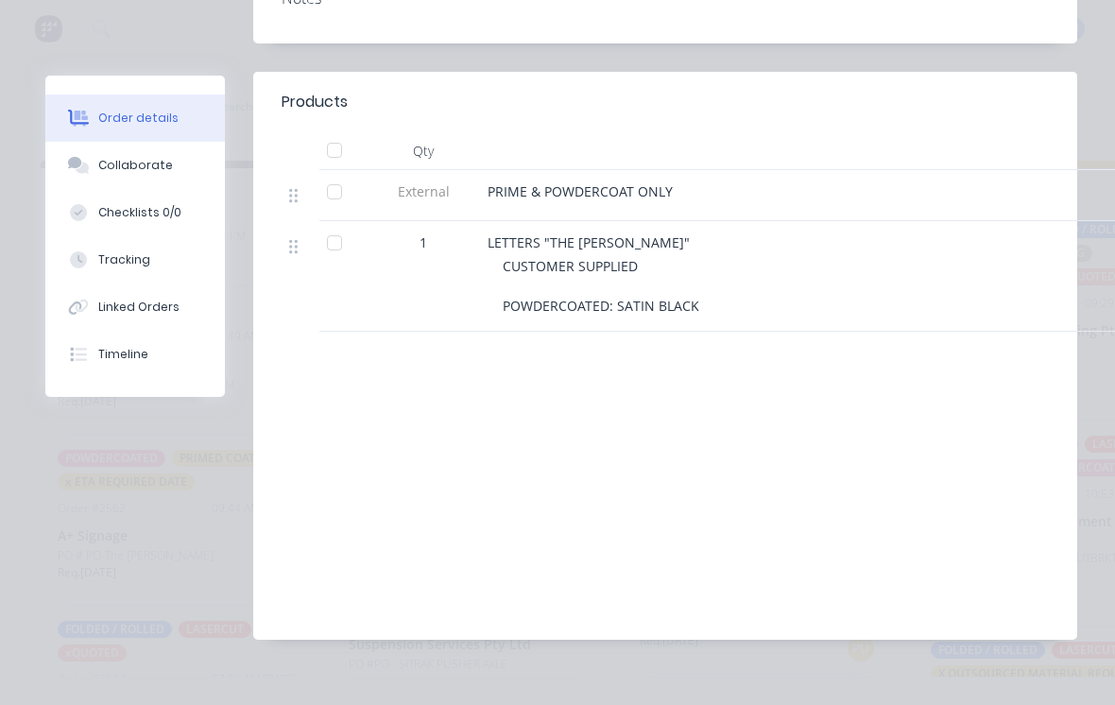
scroll to position [613, 0]
click at [183, 174] on button "Collaborate" at bounding box center [135, 165] width 180 height 47
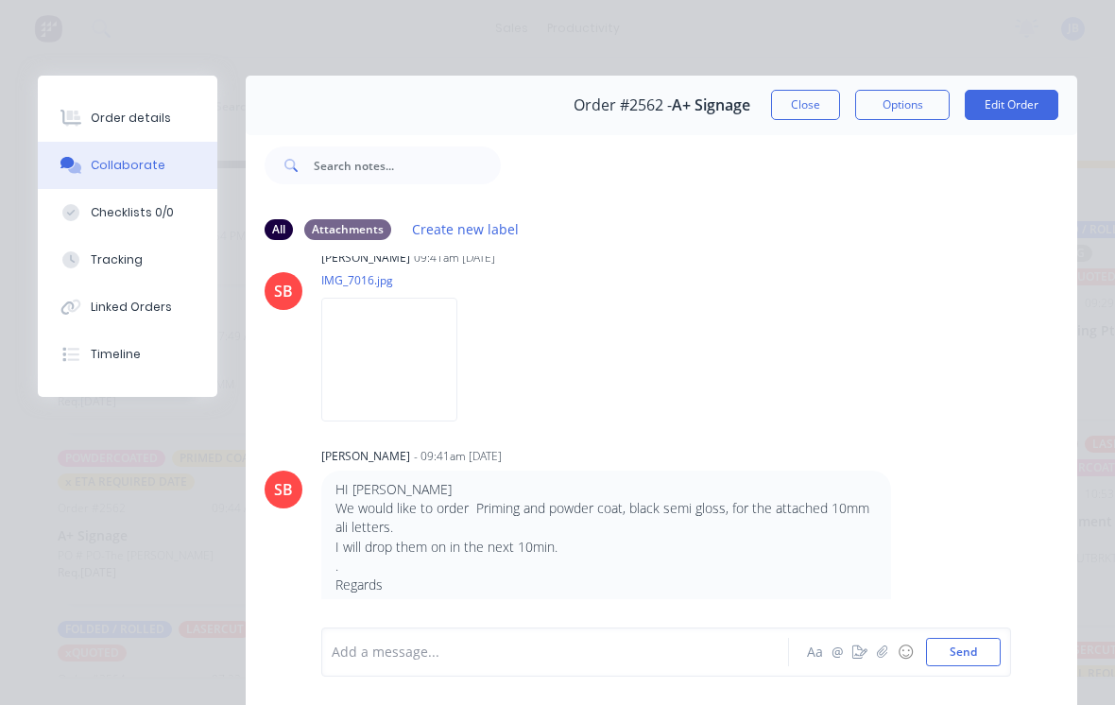
scroll to position [0, 0]
click at [166, 263] on button "Tracking" at bounding box center [128, 259] width 180 height 47
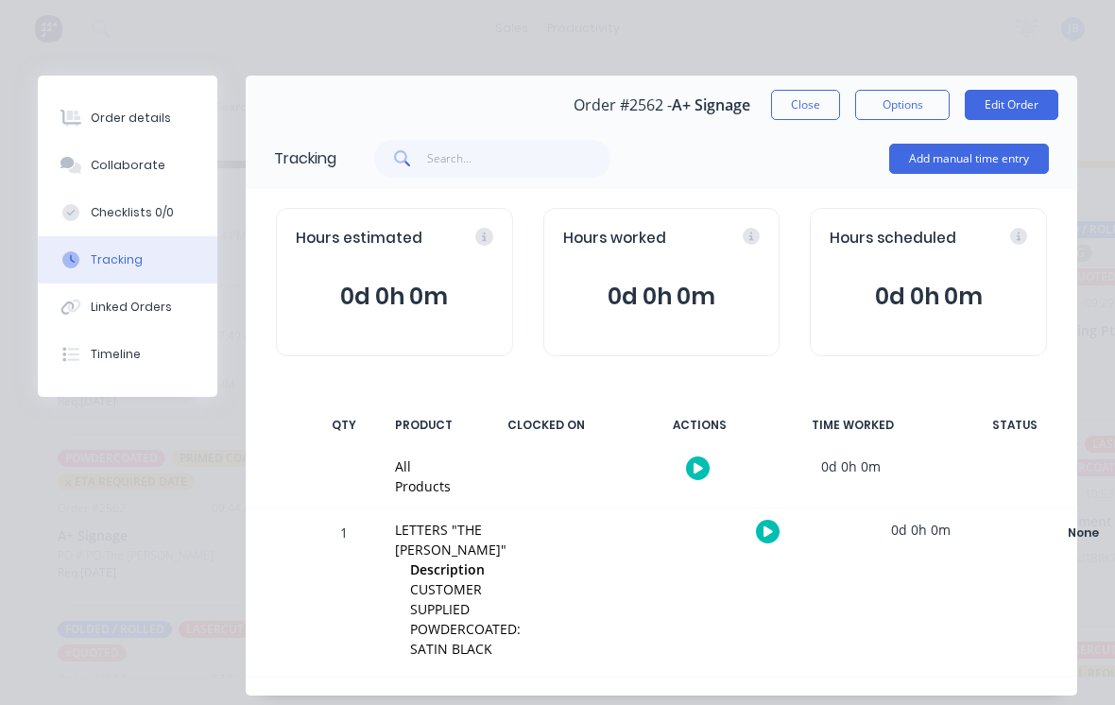
click at [945, 154] on button "Add manual time entry" at bounding box center [969, 159] width 160 height 30
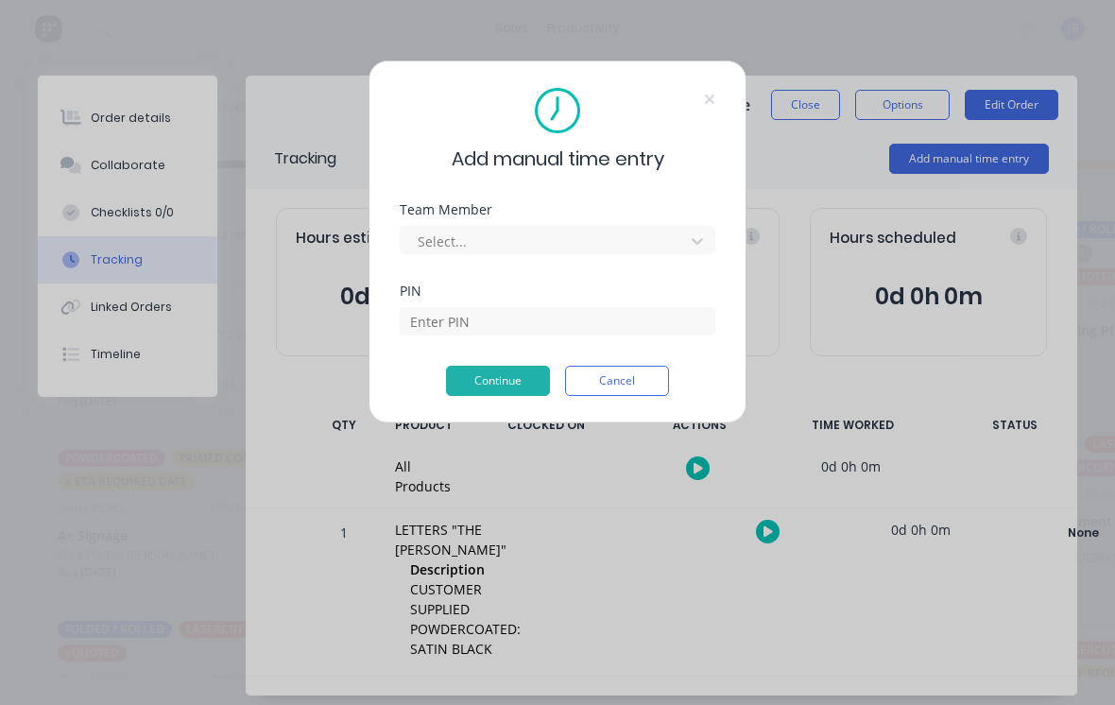
click at [612, 251] on div at bounding box center [545, 242] width 259 height 24
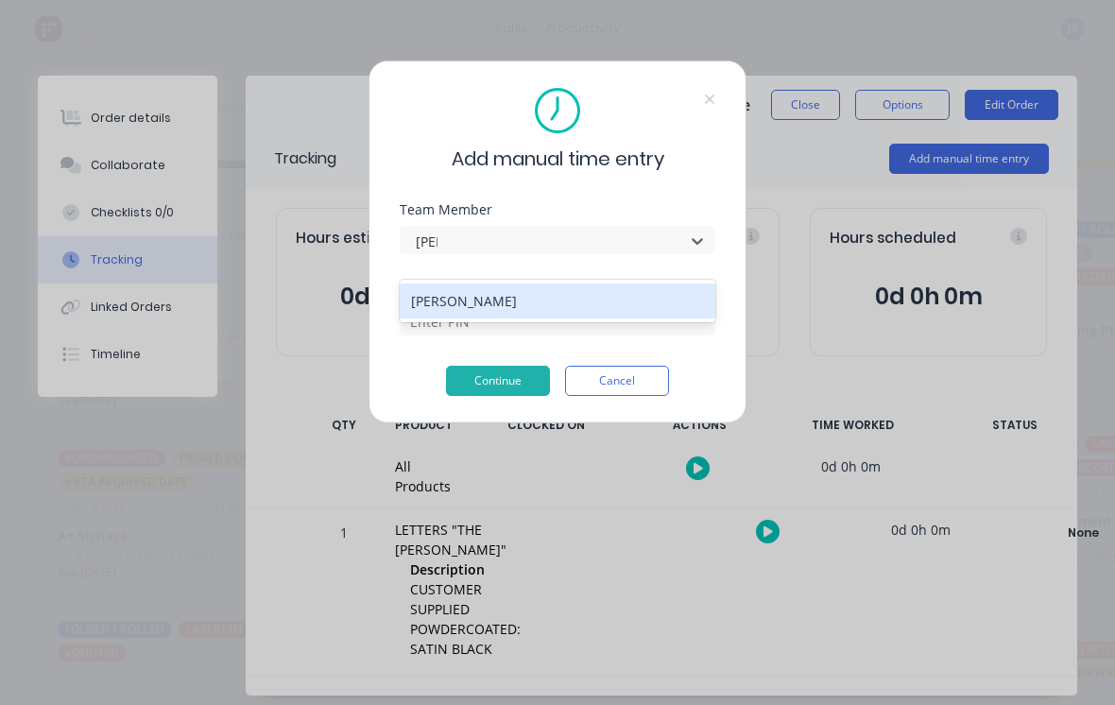
click at [598, 284] on div "[PERSON_NAME]" at bounding box center [558, 301] width 316 height 35
type input "[PERSON_NAME]"
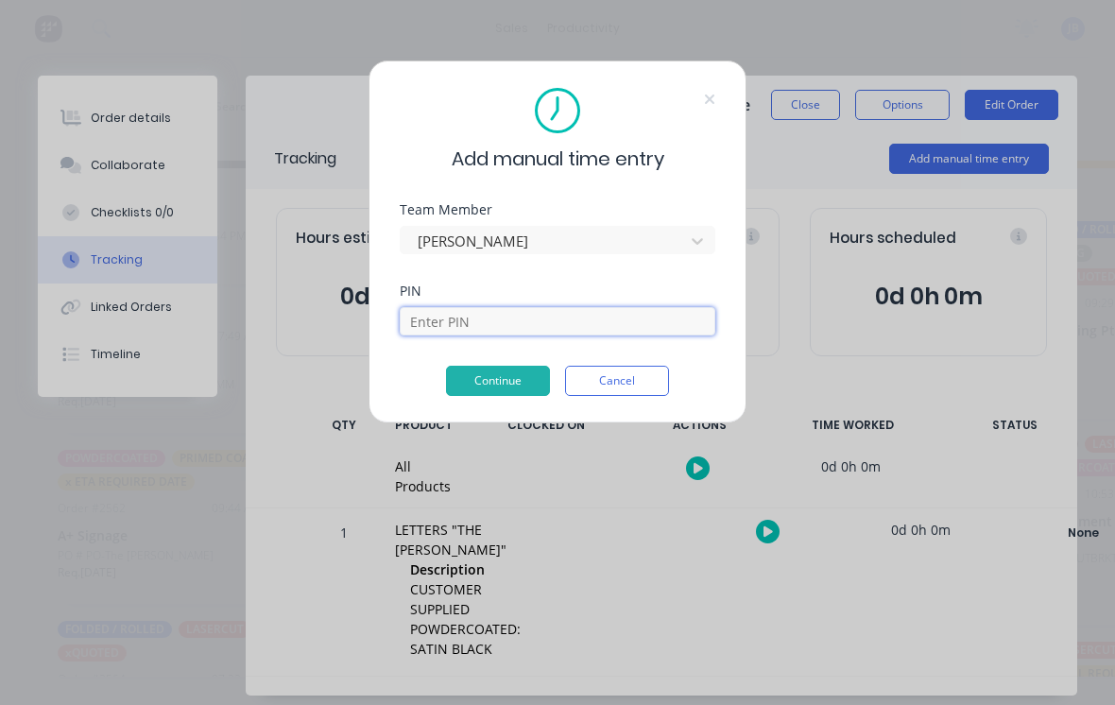
click at [584, 320] on input at bounding box center [558, 321] width 316 height 28
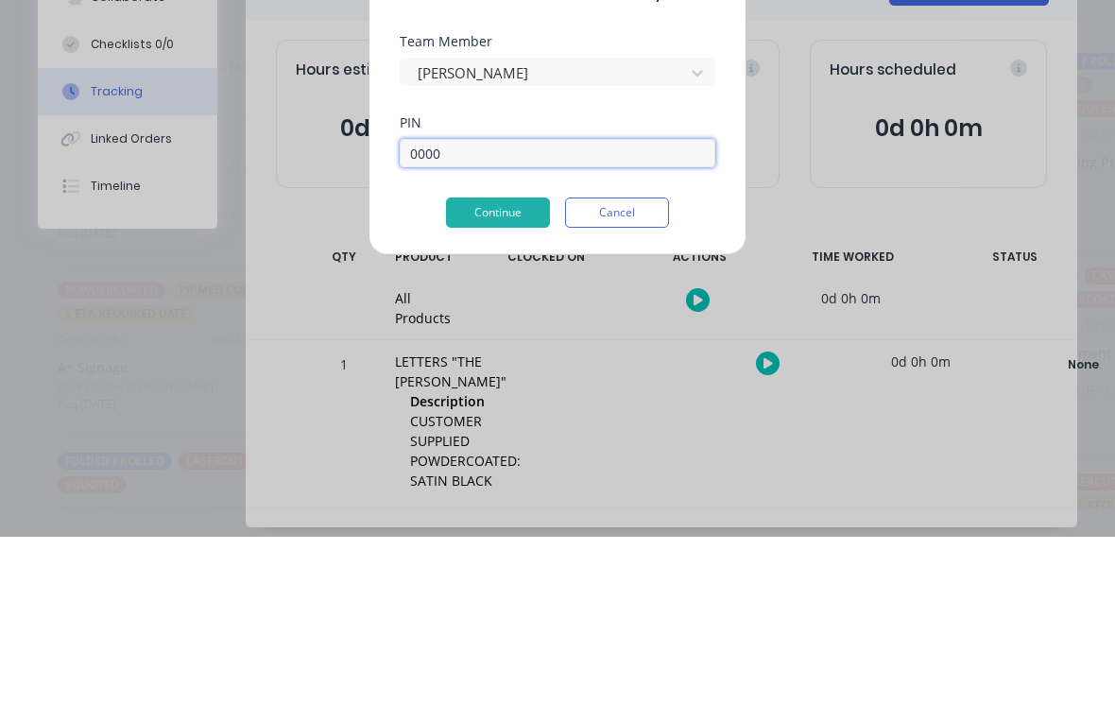
type input "0000"
click at [466, 366] on button "Continue" at bounding box center [498, 381] width 104 height 30
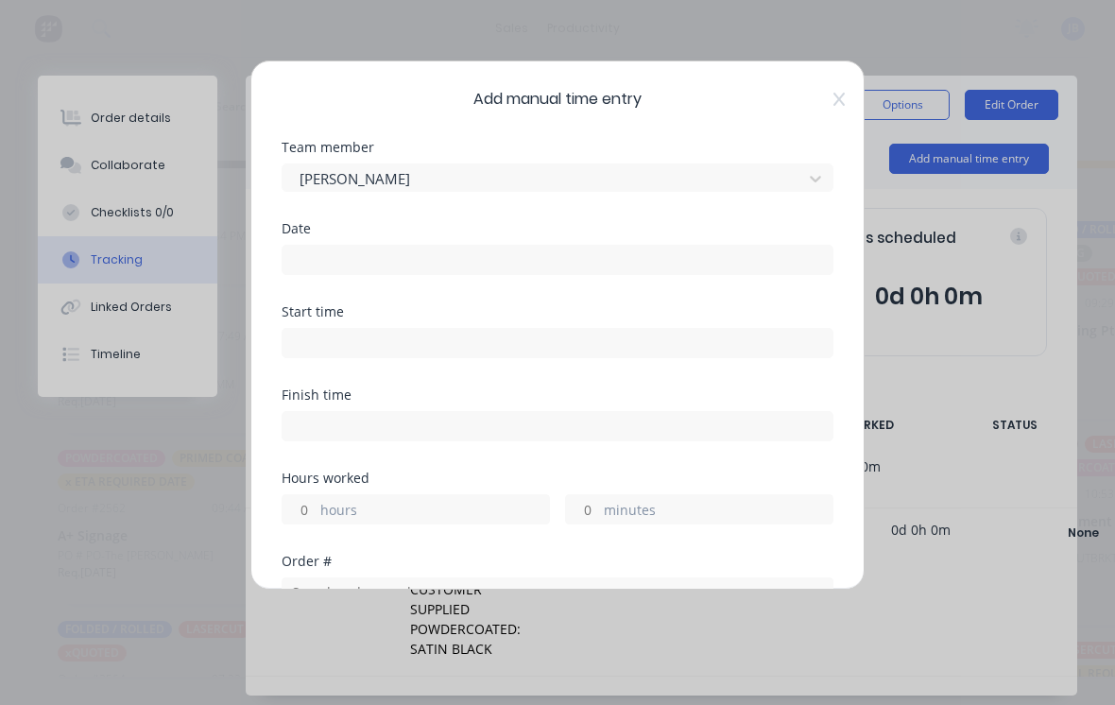
click at [542, 271] on input at bounding box center [558, 260] width 550 height 28
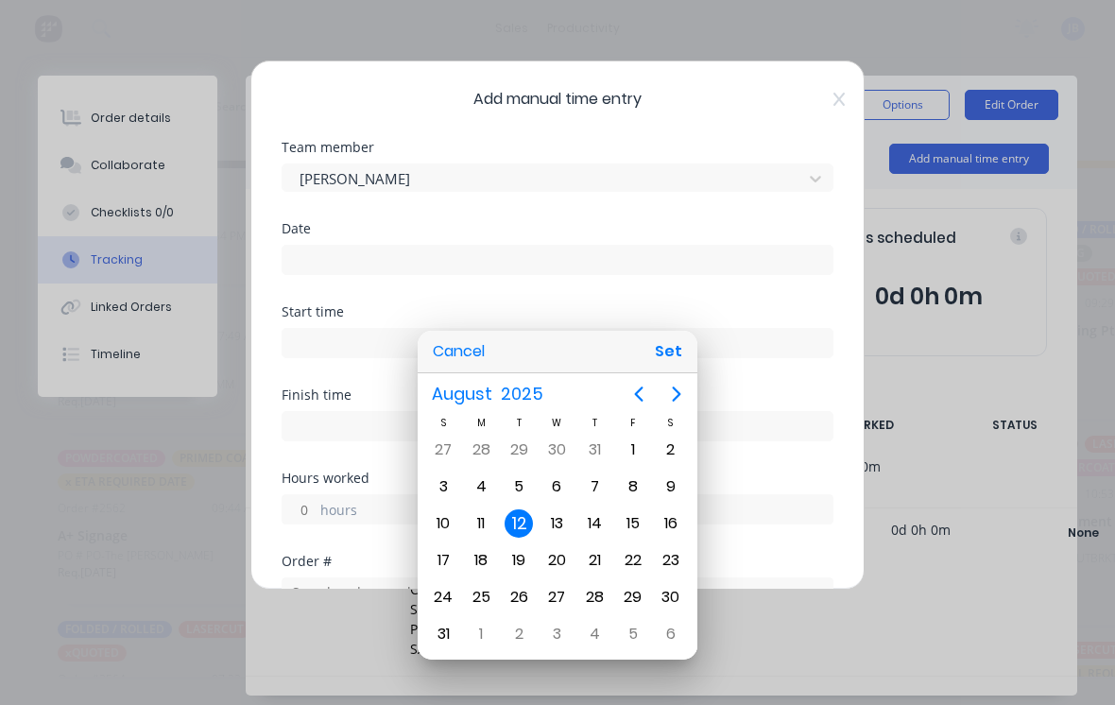
click at [487, 526] on div "11" at bounding box center [481, 523] width 28 height 28
click at [681, 361] on button "Set" at bounding box center [668, 352] width 43 height 34
type input "[DATE]"
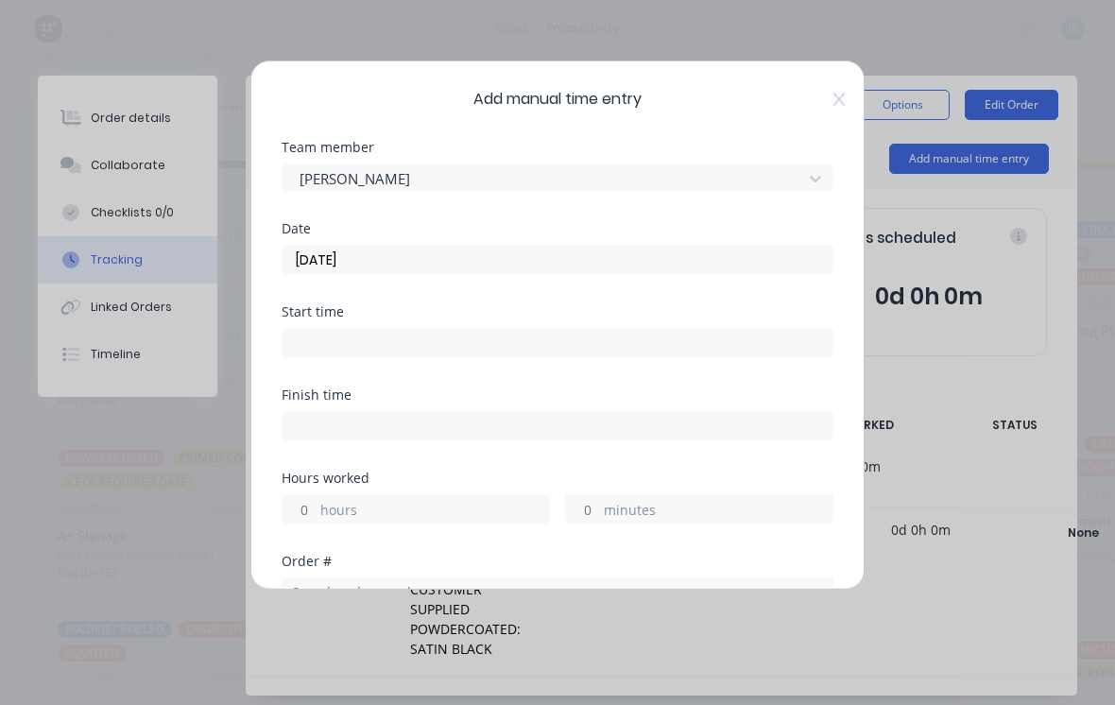
click at [315, 511] on input "hours" at bounding box center [299, 509] width 33 height 28
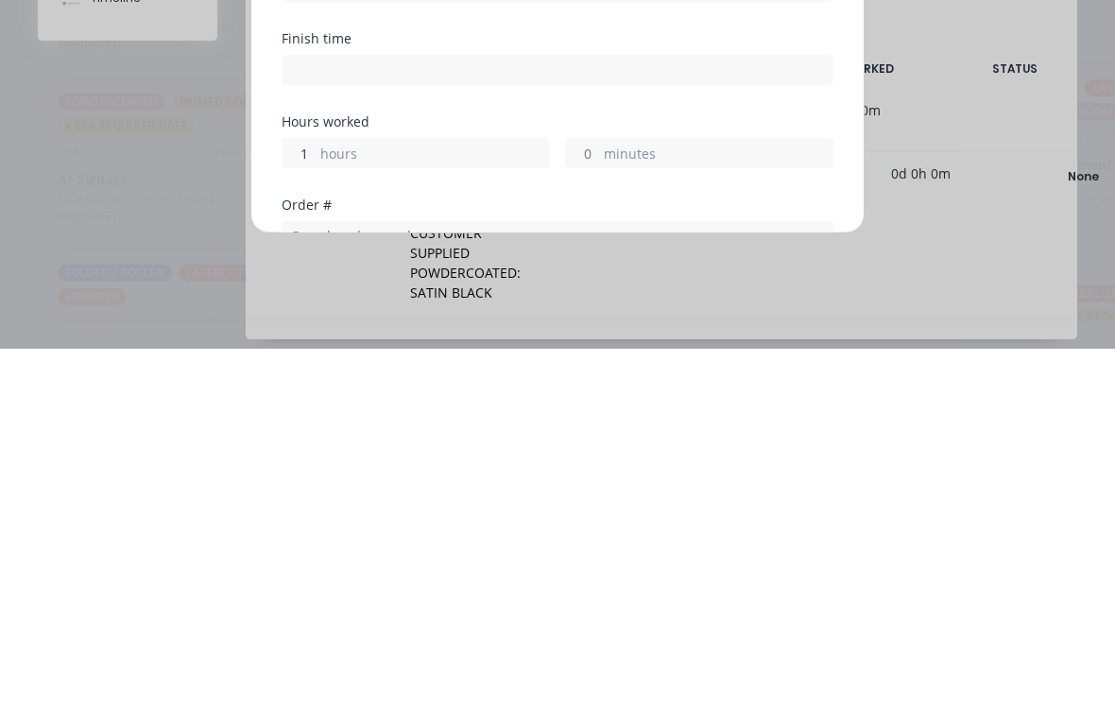
type input "1"
click at [598, 495] on input "minutes" at bounding box center [582, 509] width 33 height 28
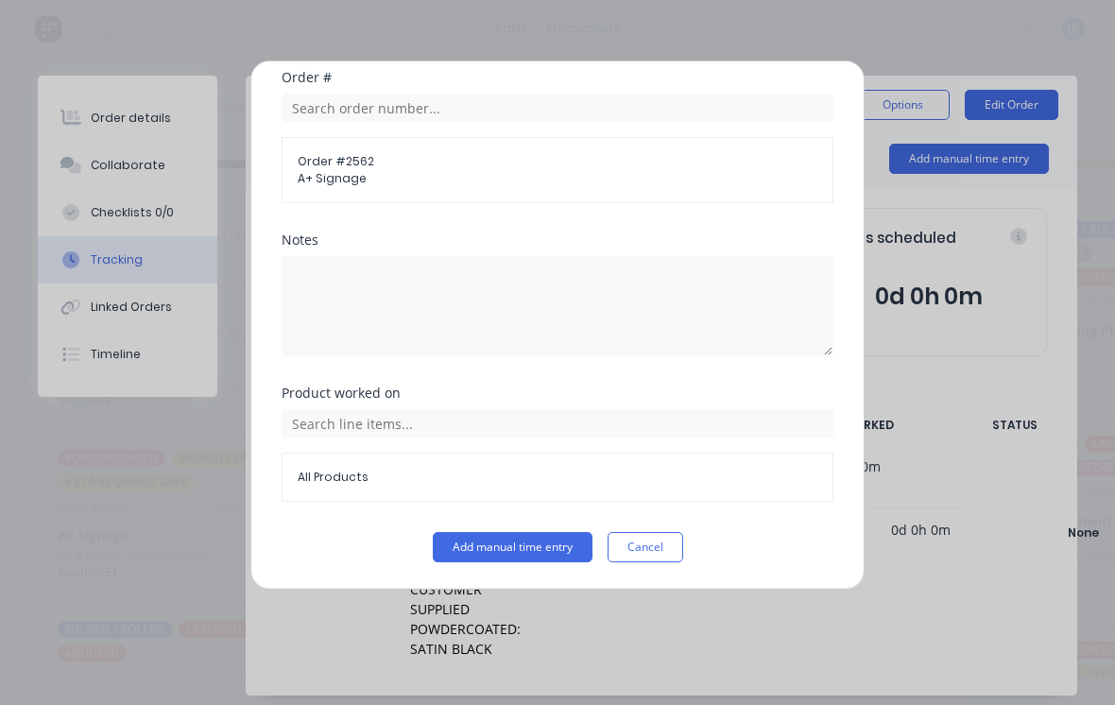
scroll to position [484, 0]
type input "30"
click at [520, 546] on button "Add manual time entry" at bounding box center [513, 547] width 160 height 30
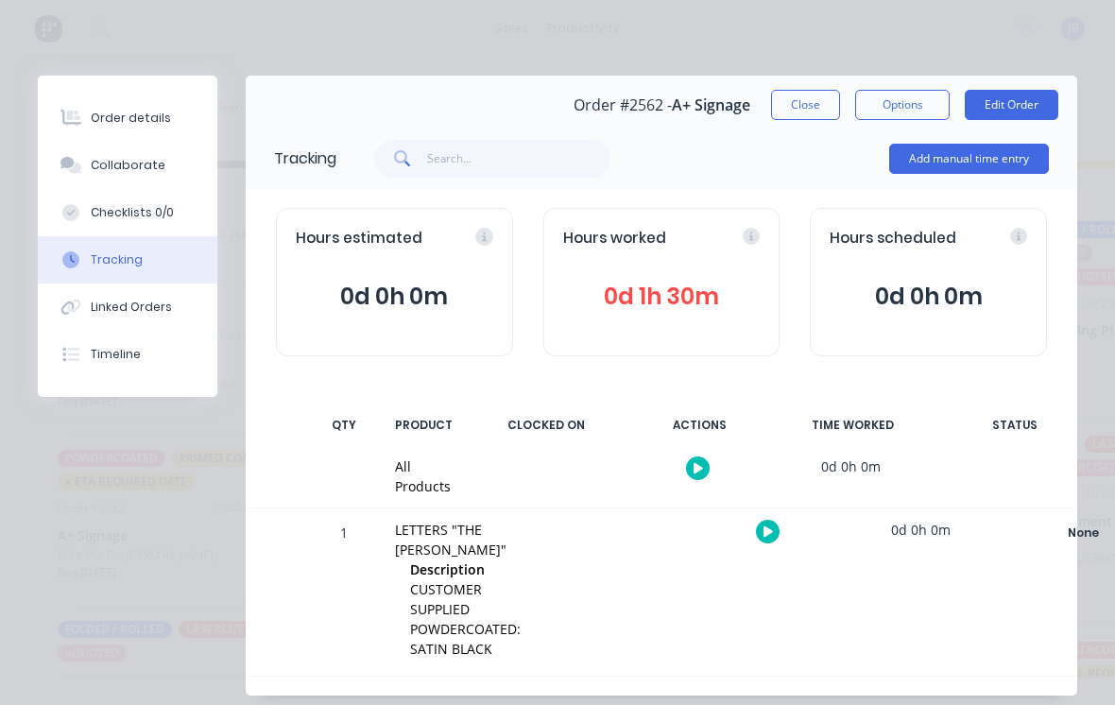
click at [797, 104] on button "Close" at bounding box center [805, 105] width 69 height 30
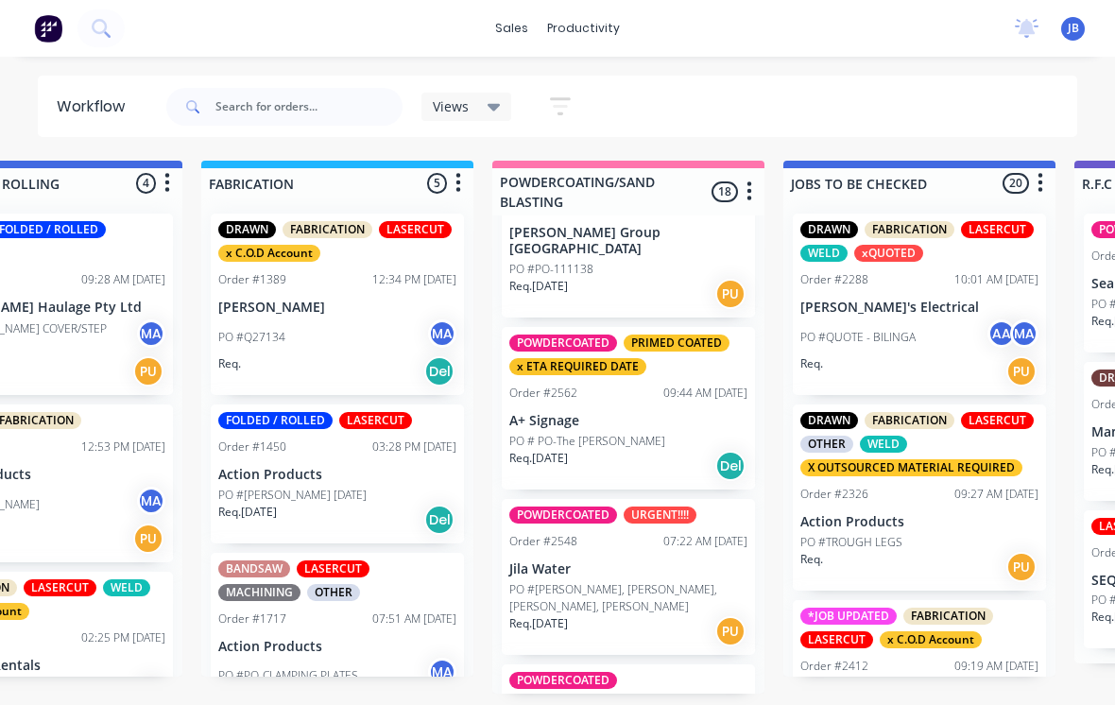
scroll to position [2151, 0]
click at [536, 432] on p "PO # PO-The [PERSON_NAME]" at bounding box center [587, 440] width 156 height 17
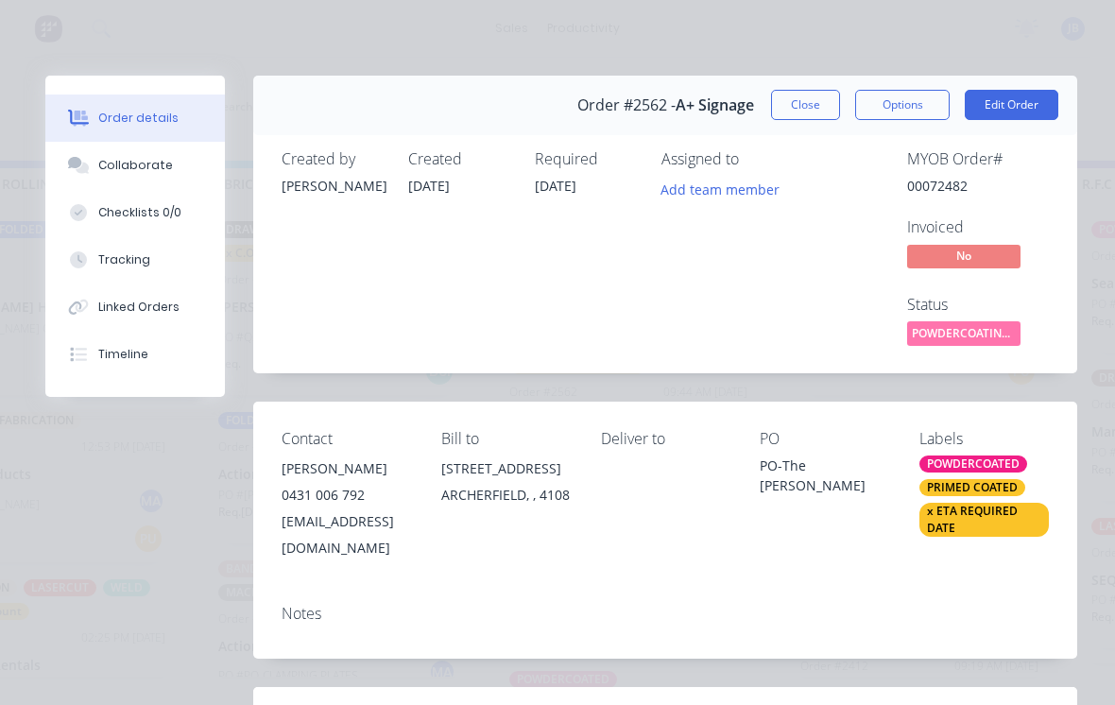
click at [110, 169] on div "Collaborate" at bounding box center [135, 165] width 75 height 17
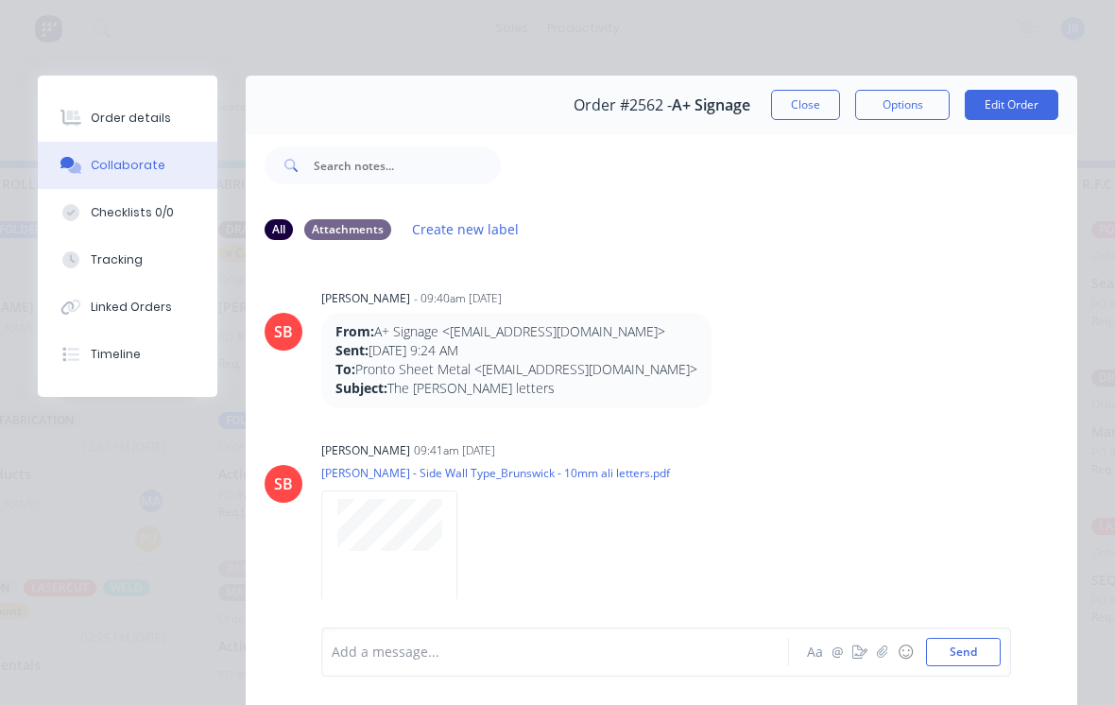
click at [709, 643] on div at bounding box center [561, 653] width 456 height 20
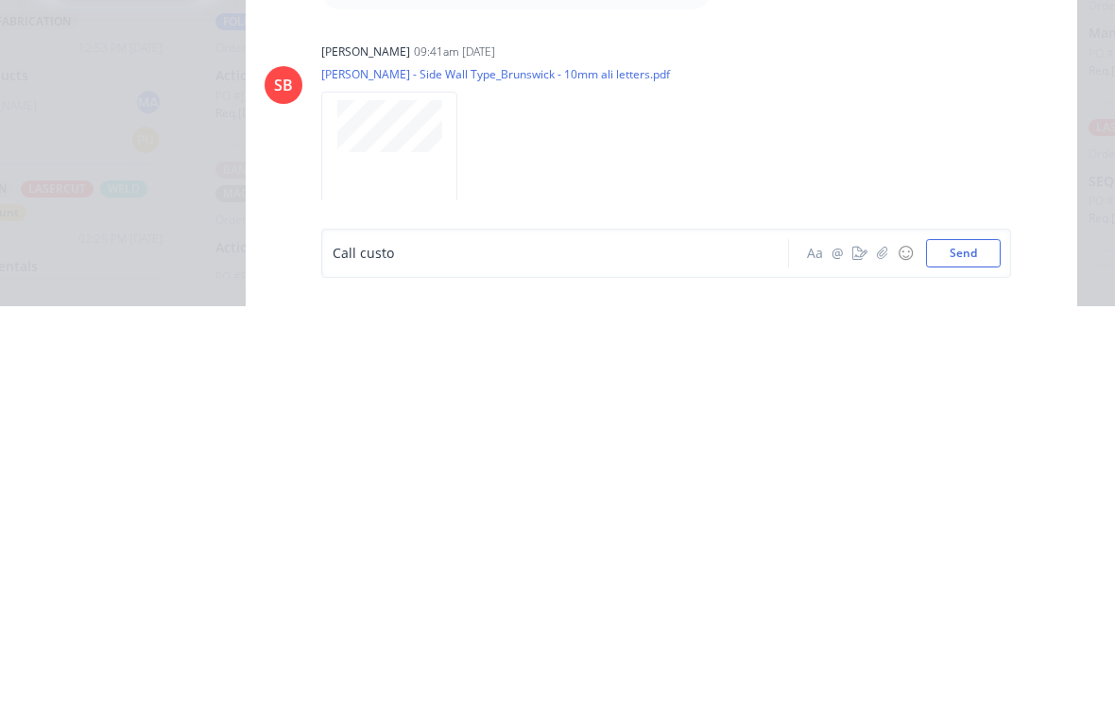
click at [981, 638] on button "Send" at bounding box center [963, 652] width 75 height 28
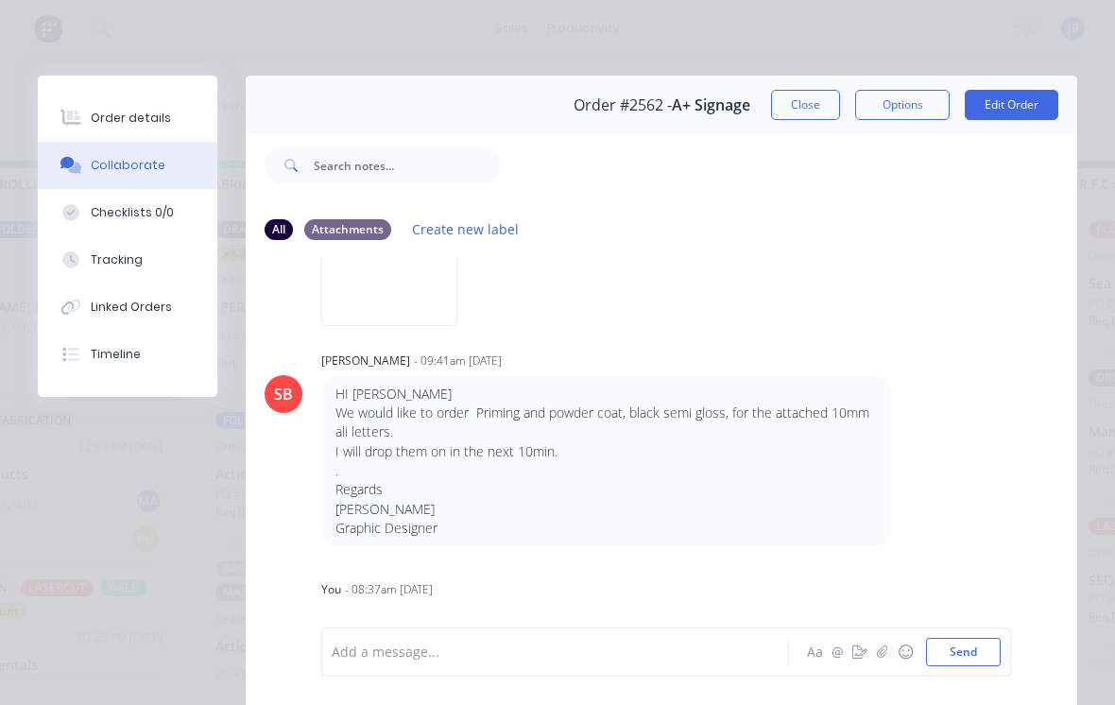
scroll to position [486, 0]
click at [886, 647] on icon "button" at bounding box center [882, 652] width 11 height 13
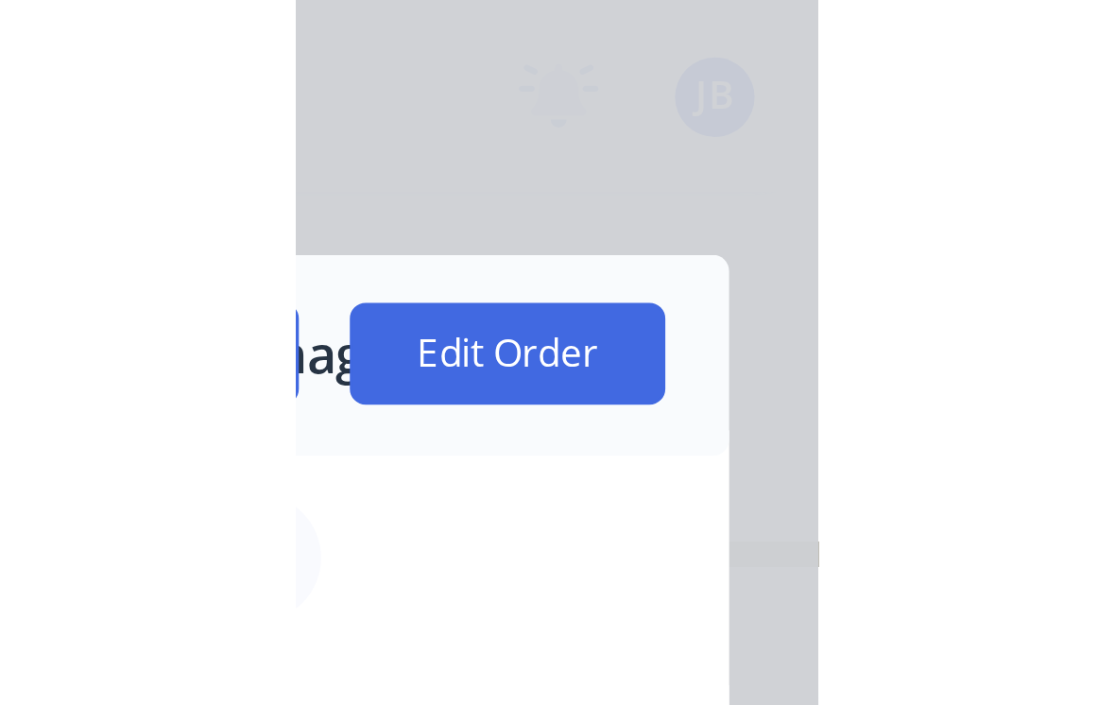
scroll to position [18, 1298]
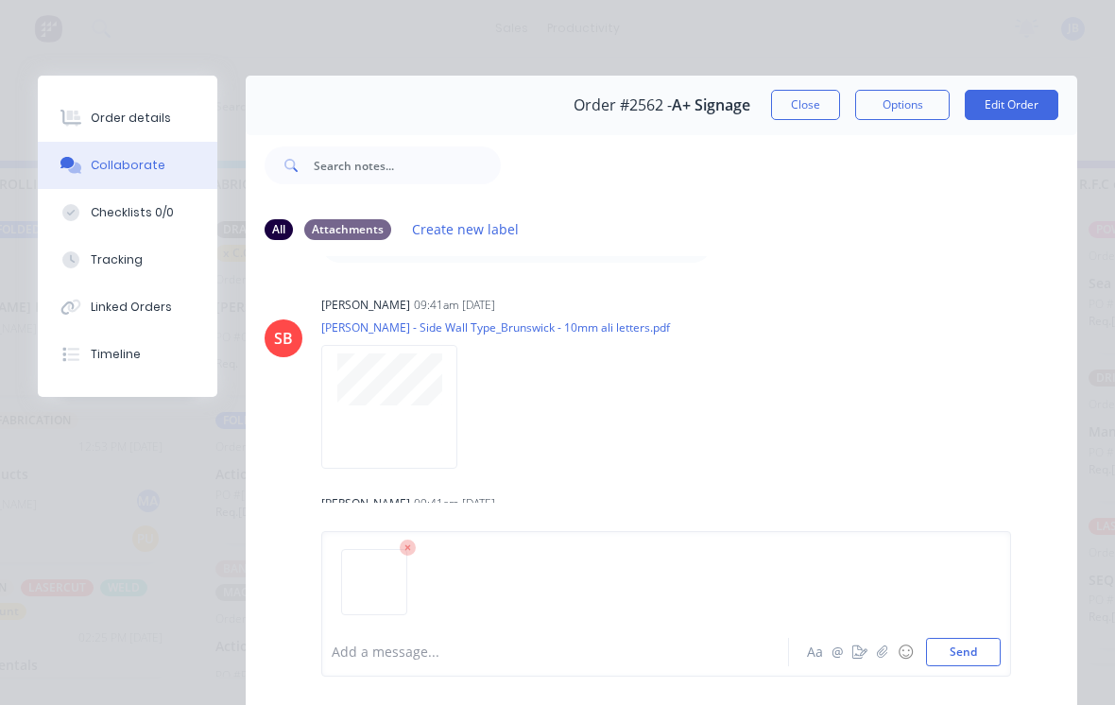
click at [991, 655] on button "Send" at bounding box center [963, 652] width 75 height 28
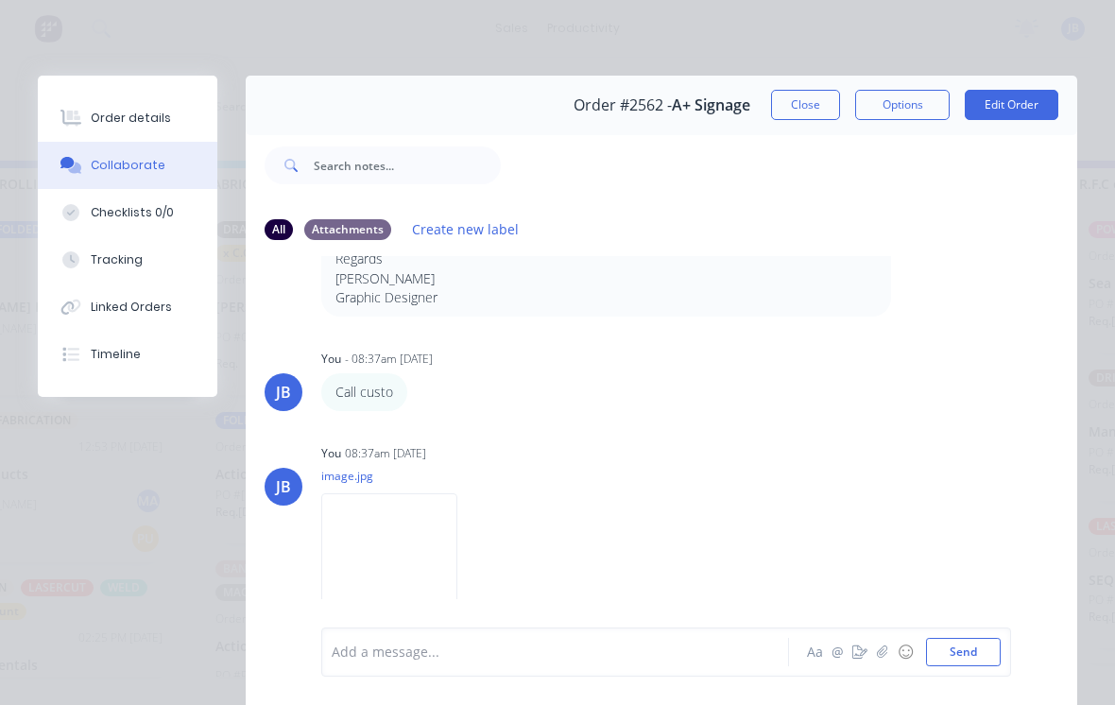
scroll to position [716, 0]
click at [793, 72] on div "Order details Collaborate Checklists 0/0 Tracking Linked Orders Timeline Order …" at bounding box center [557, 352] width 1115 height 705
click at [804, 102] on button "Close" at bounding box center [805, 105] width 69 height 30
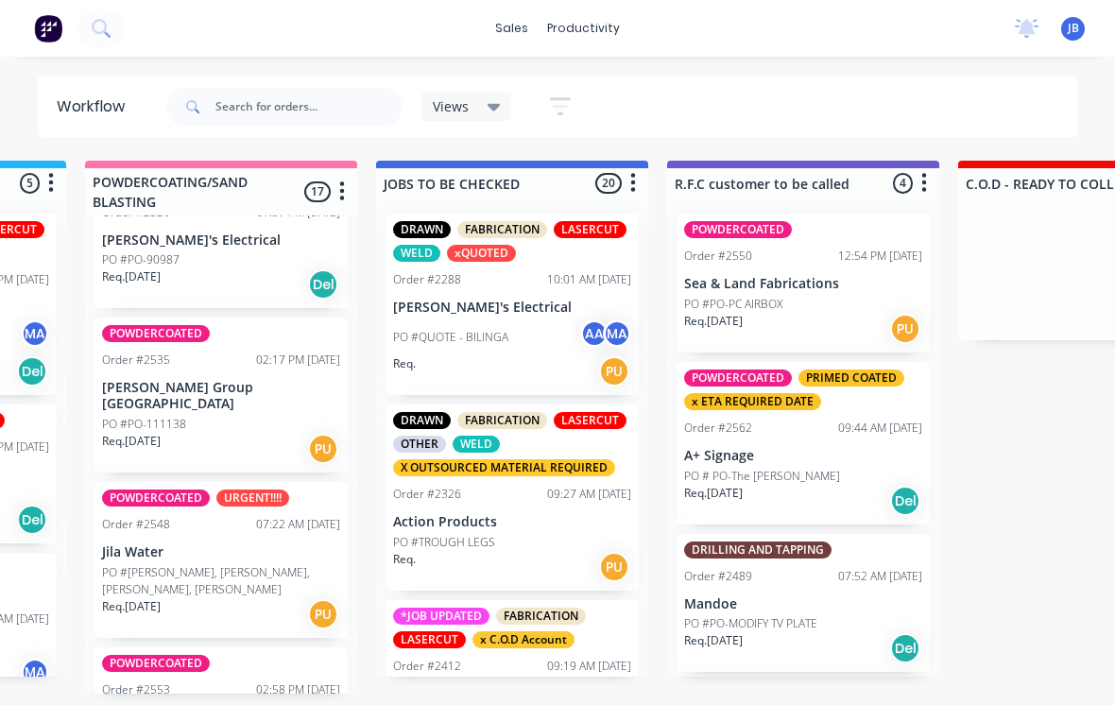
scroll to position [1996, 0]
